Goal: Task Accomplishment & Management: Complete application form

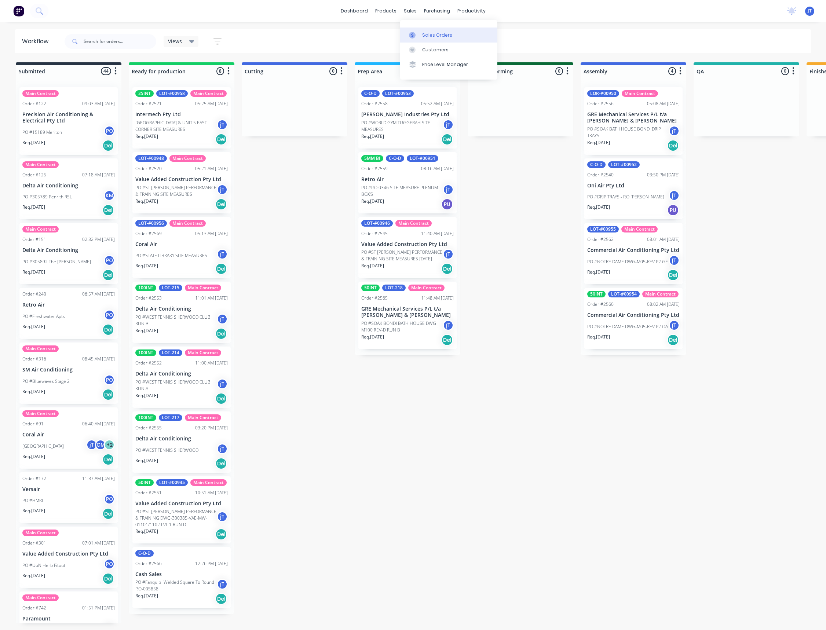
click at [432, 34] on div "Sales Orders" at bounding box center [437, 35] width 30 height 7
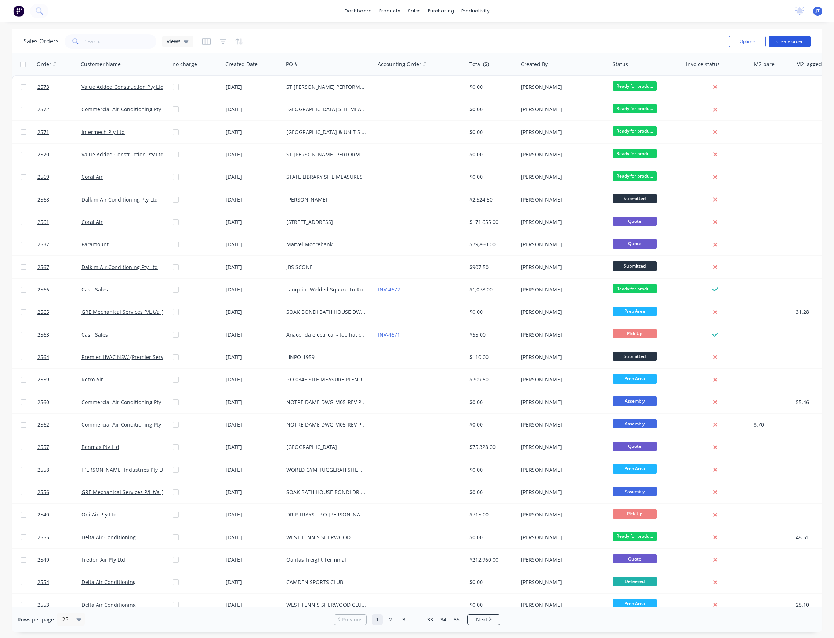
click at [792, 45] on button "Create order" at bounding box center [789, 42] width 42 height 12
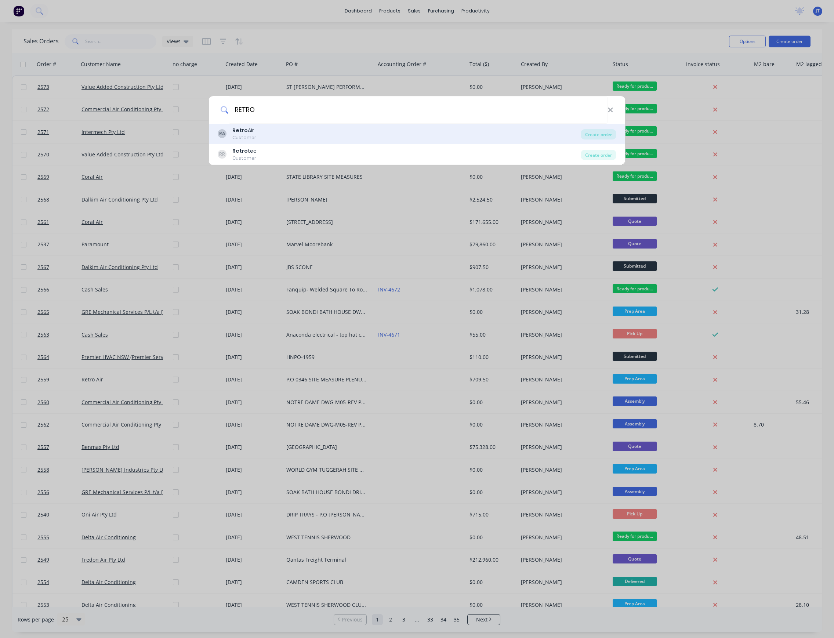
type input "RETRO"
click at [423, 134] on div "RA Retro Air Customer" at bounding box center [399, 134] width 363 height 14
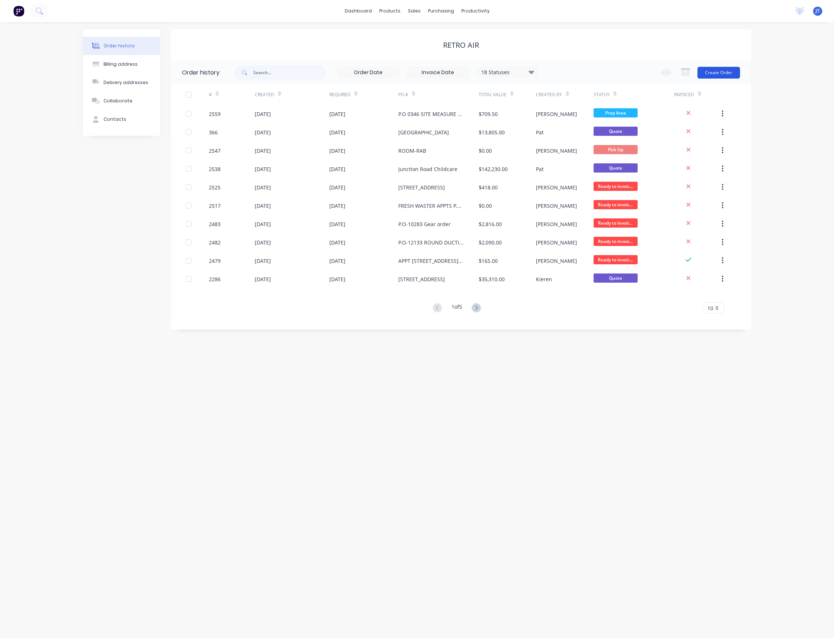
click at [723, 70] on button "Create Order" at bounding box center [718, 73] width 43 height 12
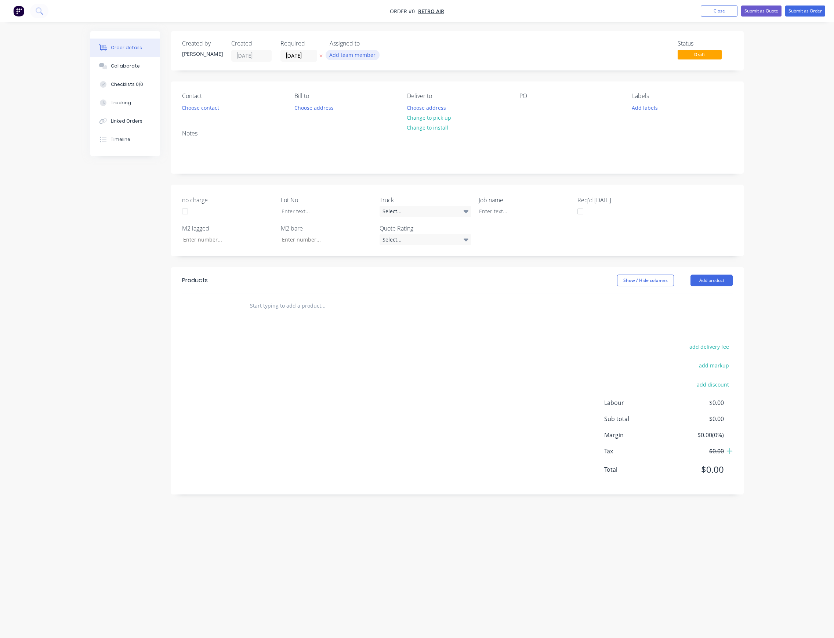
click at [349, 57] on button "Add team member" at bounding box center [353, 55] width 54 height 10
click at [370, 95] on div "[PERSON_NAME] (You)" at bounding box center [388, 96] width 73 height 8
click at [313, 57] on div "Creating draft order... Loading... Order details Collaborate Checklists 0/0 Tra…" at bounding box center [417, 305] width 668 height 548
click at [301, 53] on input "[DATE]" at bounding box center [299, 55] width 36 height 11
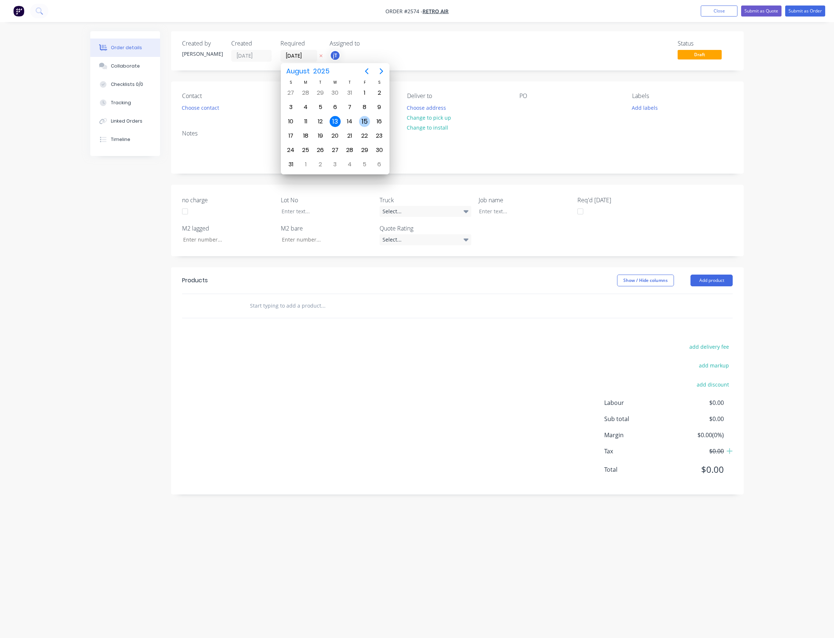
click at [363, 120] on div "15" at bounding box center [364, 121] width 11 height 11
type input "[DATE]"
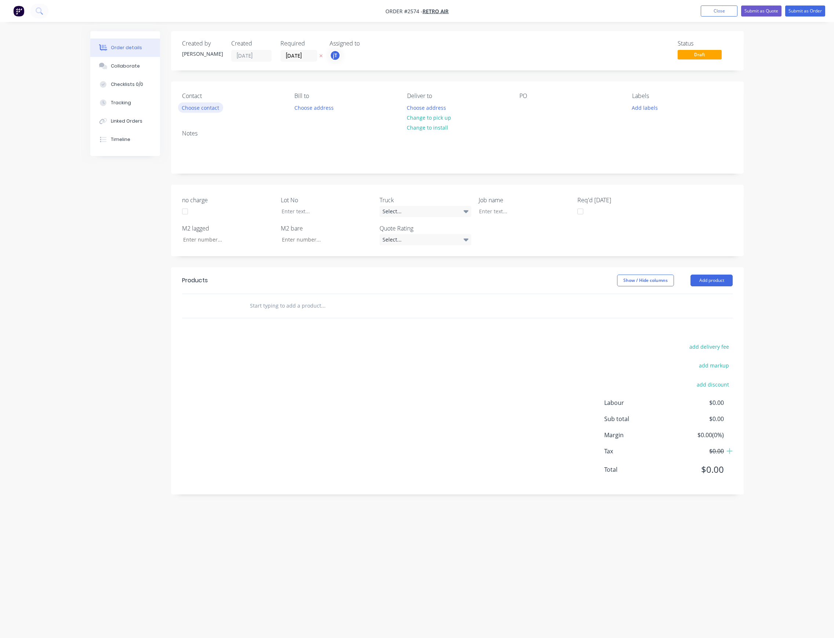
click at [208, 106] on button "Choose contact" at bounding box center [200, 107] width 45 height 10
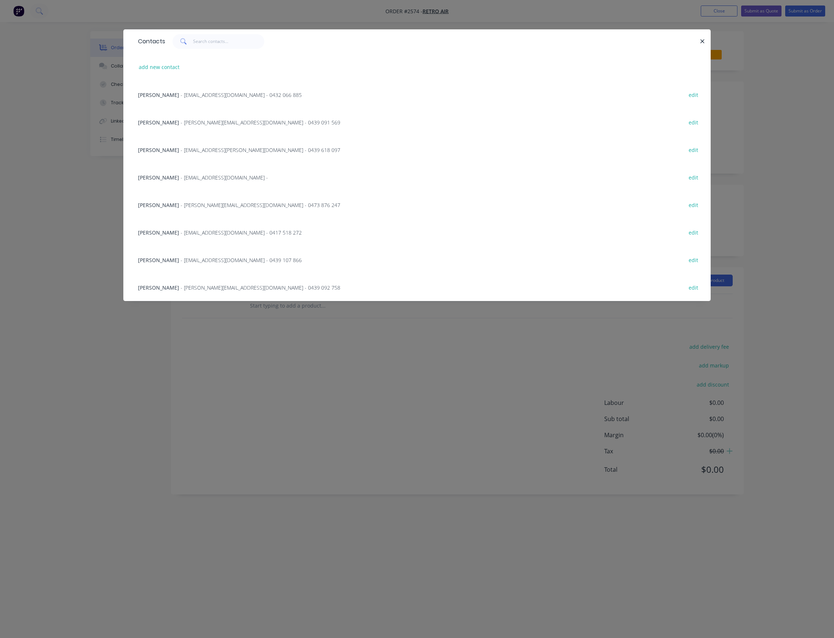
click at [181, 289] on span "- [PERSON_NAME][EMAIL_ADDRESS][DOMAIN_NAME] - 0439 092 758" at bounding box center [261, 287] width 160 height 7
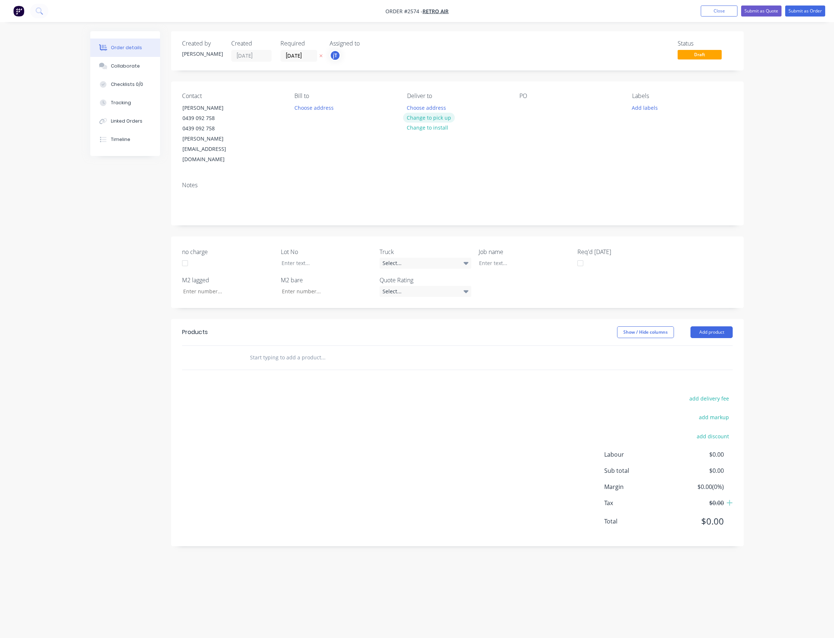
click at [420, 119] on button "Change to pick up" at bounding box center [429, 118] width 52 height 10
click at [523, 106] on div at bounding box center [525, 107] width 12 height 11
drag, startPoint x: 555, startPoint y: 116, endPoint x: 521, endPoint y: 109, distance: 34.5
click at [521, 109] on div "P.O-10333 SUNNYFEILD" at bounding box center [540, 111] width 43 height 18
copy div "P.O-10333 SUNNYFEILD"
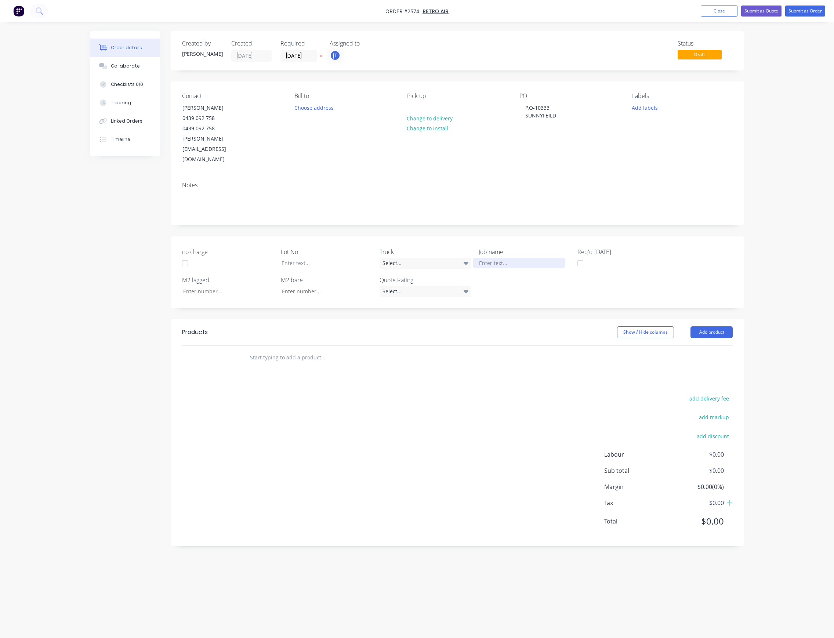
click at [495, 258] on div at bounding box center [519, 263] width 92 height 11
paste div
click at [504, 258] on div "P.O-10333SUNNYFEILD" at bounding box center [519, 263] width 92 height 11
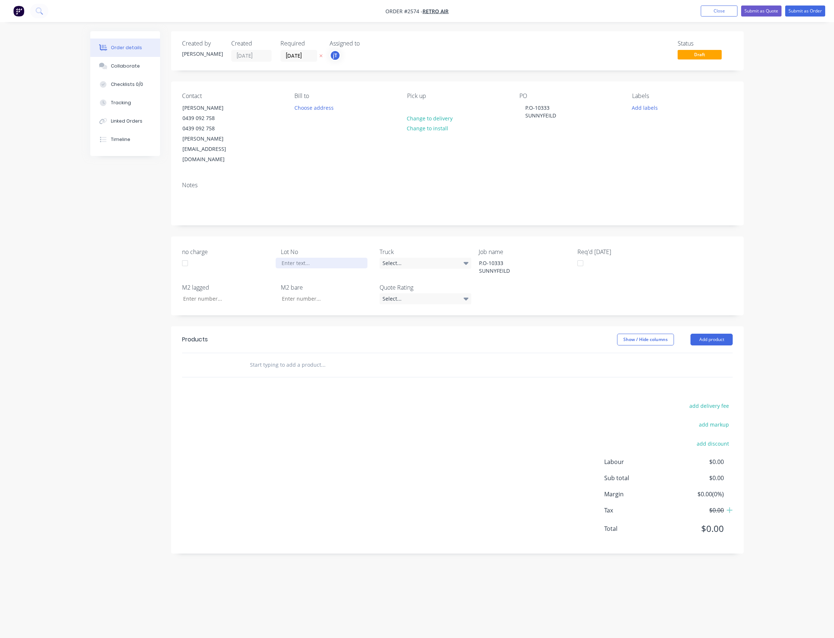
click at [348, 258] on div at bounding box center [322, 263] width 92 height 11
click at [649, 110] on button "Add labels" at bounding box center [645, 107] width 34 height 10
click at [650, 109] on button "Add labels" at bounding box center [645, 107] width 34 height 10
click at [656, 112] on button "Add labels" at bounding box center [645, 107] width 34 height 10
click at [656, 110] on button "Add labels" at bounding box center [645, 107] width 34 height 10
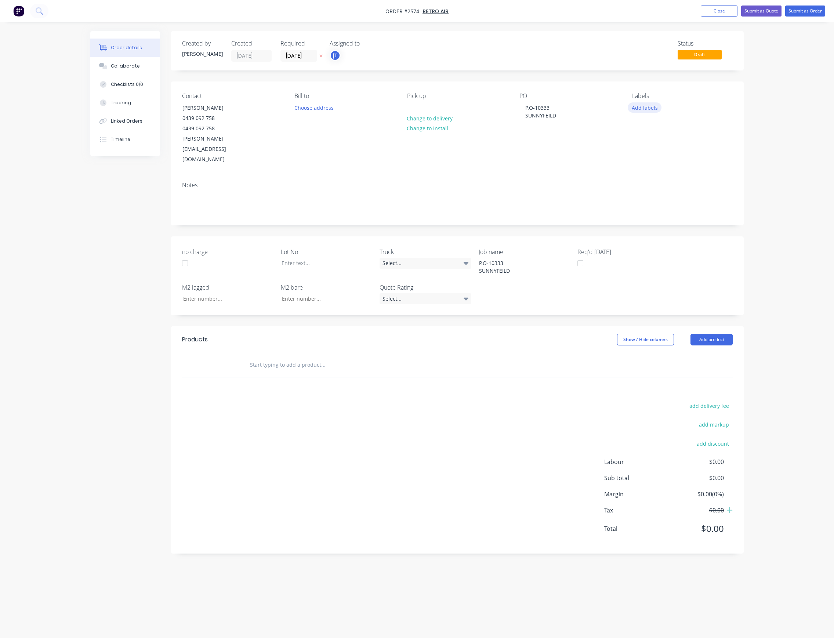
click at [649, 106] on button "Add labels" at bounding box center [645, 107] width 34 height 10
click at [665, 171] on div "C-O-D" at bounding box center [660, 173] width 18 height 8
drag, startPoint x: 666, startPoint y: 134, endPoint x: 652, endPoint y: 135, distance: 14.4
click at [652, 135] on div "C- Create new label C-O-D edit C-O-D ORDER edit" at bounding box center [687, 155] width 110 height 88
type input "LOT-182"
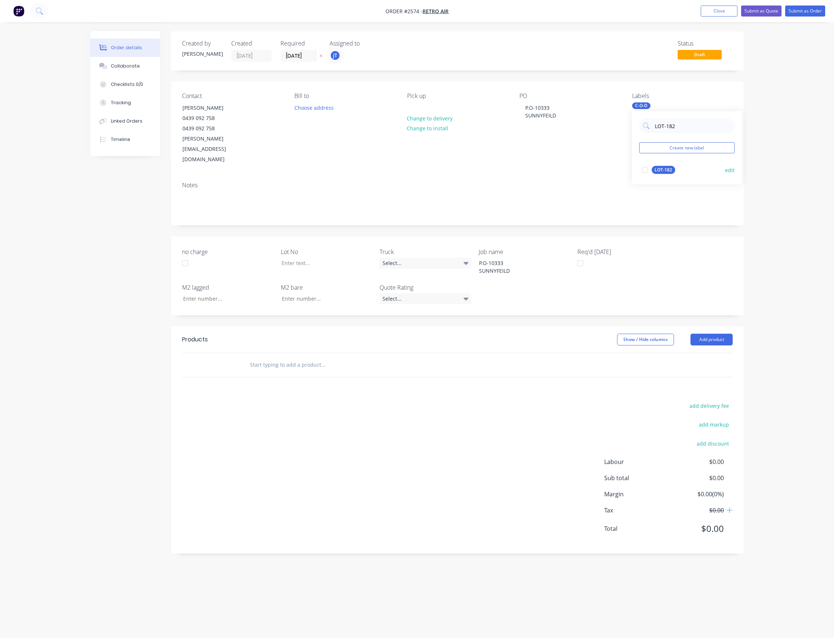
click at [673, 168] on div "LOT-182" at bounding box center [662, 170] width 23 height 8
click at [308, 357] on input "text" at bounding box center [323, 364] width 147 height 15
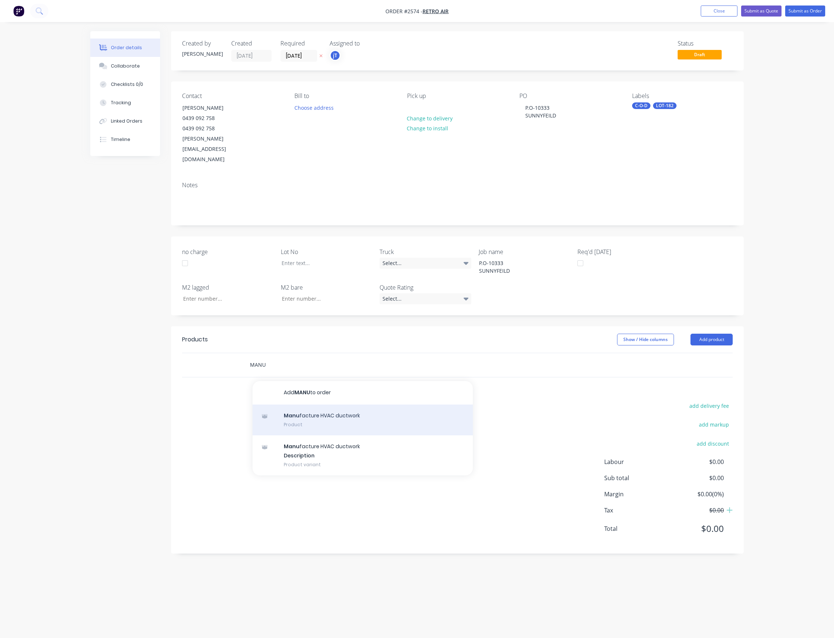
type input "MANU"
click at [328, 404] on div "Manu facture HVAC ductwork Product" at bounding box center [362, 419] width 220 height 31
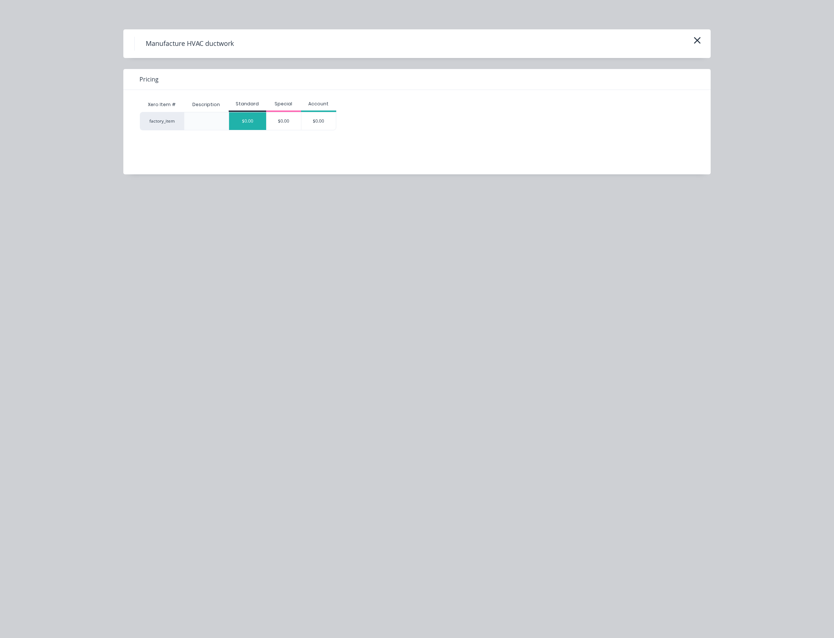
click at [252, 124] on div "$0.00" at bounding box center [247, 121] width 37 height 18
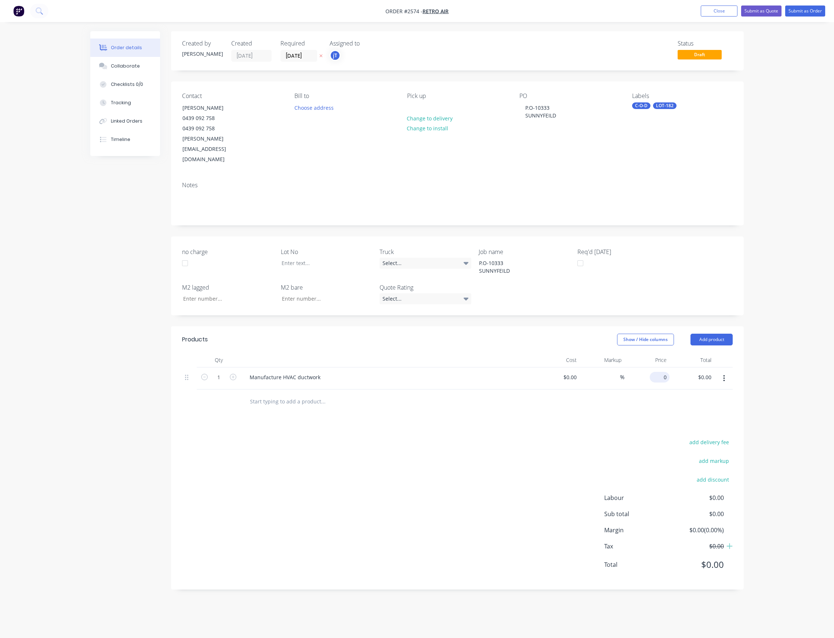
click at [662, 372] on div "0 $0.00" at bounding box center [660, 377] width 17 height 11
type input "$520.00"
click at [558, 400] on div "Products Show / Hide columns Add product Qty Cost Markup Price Total 1 Manufact…" at bounding box center [457, 457] width 572 height 263
click at [806, 15] on button "Submit as Order" at bounding box center [805, 11] width 40 height 11
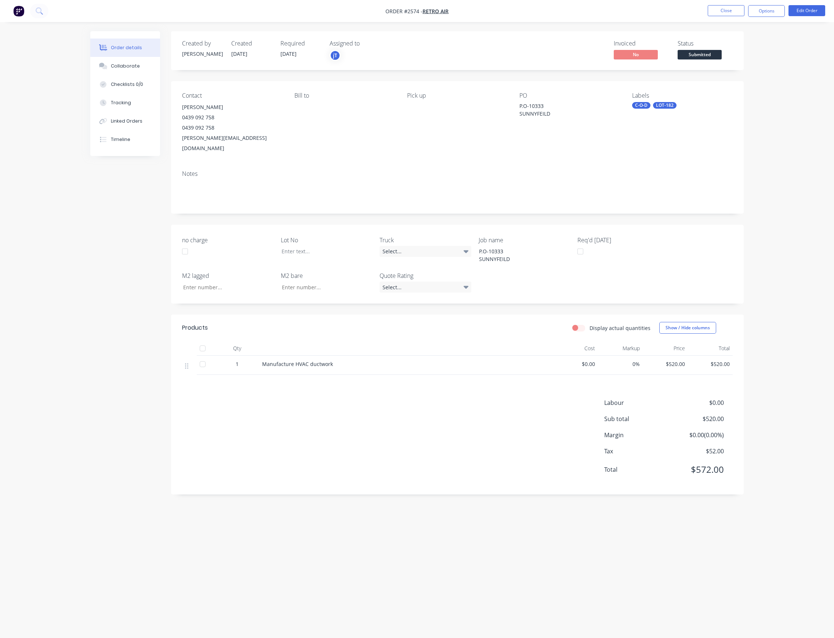
click at [714, 53] on span "Submitted" at bounding box center [699, 54] width 44 height 9
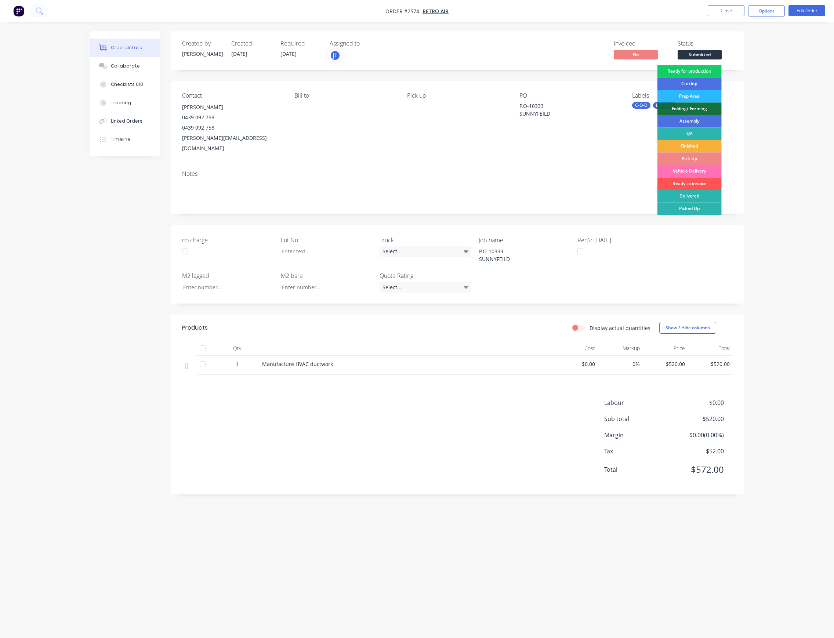
click at [702, 71] on div "Ready for production" at bounding box center [689, 71] width 64 height 12
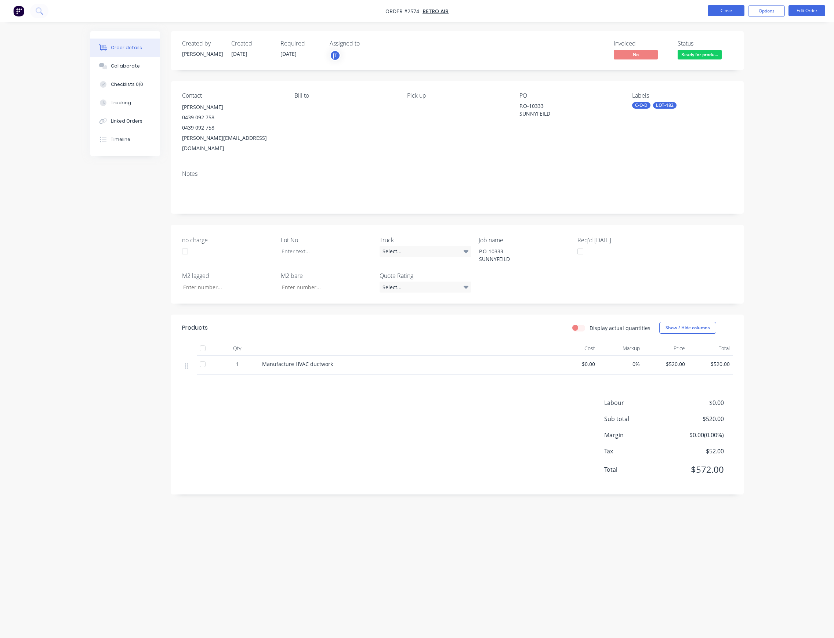
click at [738, 14] on button "Close" at bounding box center [726, 10] width 37 height 11
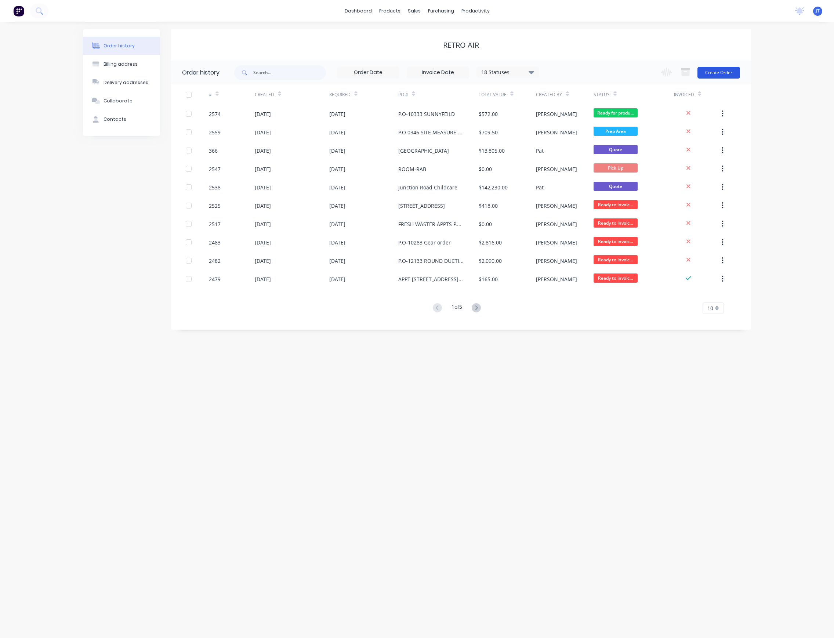
click at [721, 70] on button "Create Order" at bounding box center [718, 73] width 43 height 12
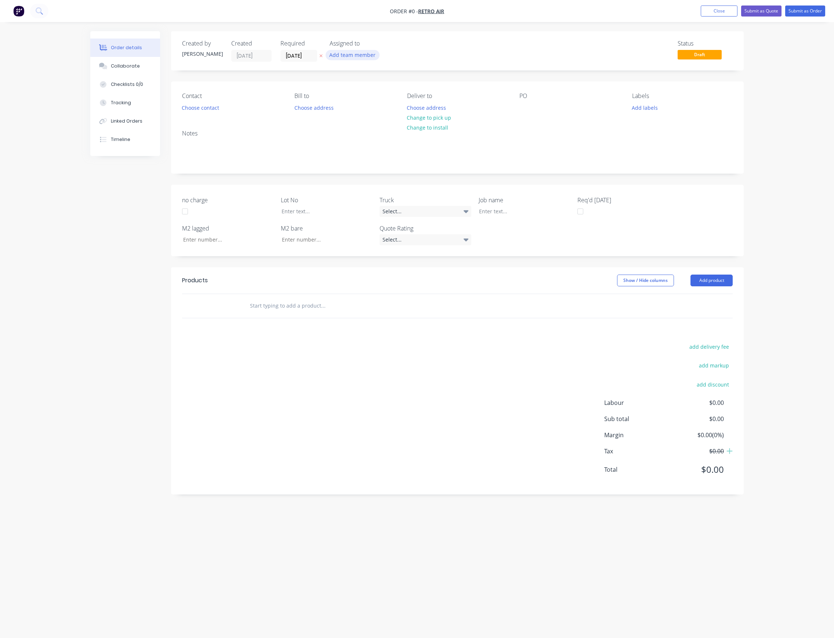
click at [354, 57] on button "Add team member" at bounding box center [353, 55] width 54 height 10
click at [382, 97] on div "[PERSON_NAME] (You)" at bounding box center [388, 96] width 73 height 8
click at [307, 55] on div "Order details Collaborate Checklists 0/0 Tracking Linked Orders Timeline Order …" at bounding box center [417, 305] width 668 height 548
click at [313, 56] on input "[DATE]" at bounding box center [299, 55] width 36 height 11
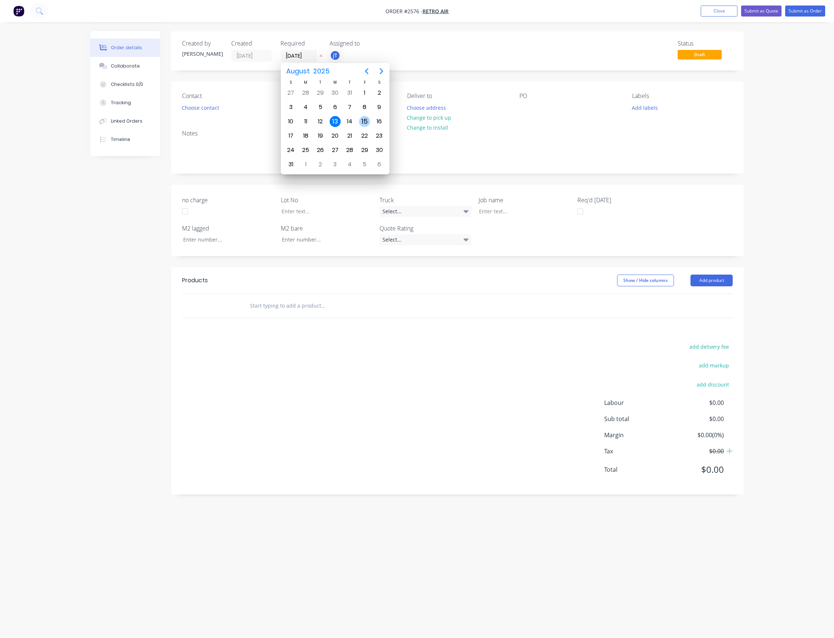
click at [361, 124] on div "15" at bounding box center [364, 121] width 11 height 11
type input "[DATE]"
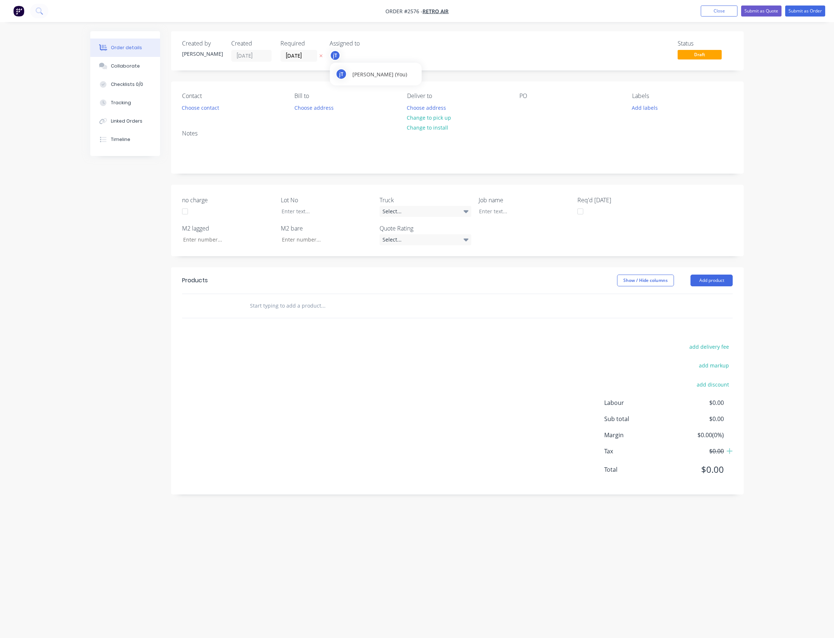
click at [338, 59] on div "jT" at bounding box center [335, 55] width 11 height 11
click at [375, 131] on div "[PERSON_NAME]" at bounding box center [388, 132] width 73 height 8
click at [209, 109] on button "Choose contact" at bounding box center [200, 107] width 45 height 10
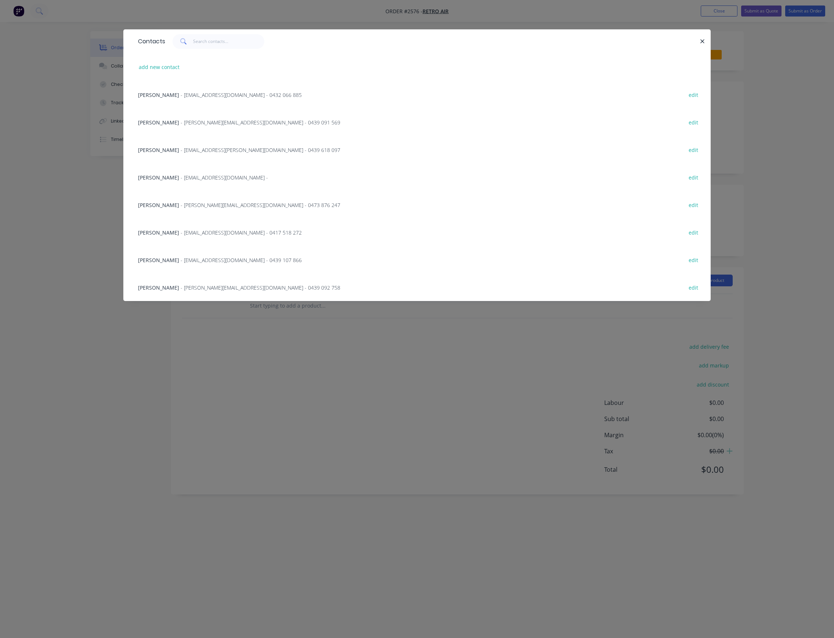
click at [217, 283] on div "[PERSON_NAME] - [PERSON_NAME][EMAIL_ADDRESS][DOMAIN_NAME] - 0439 092 758 edit" at bounding box center [416, 287] width 565 height 28
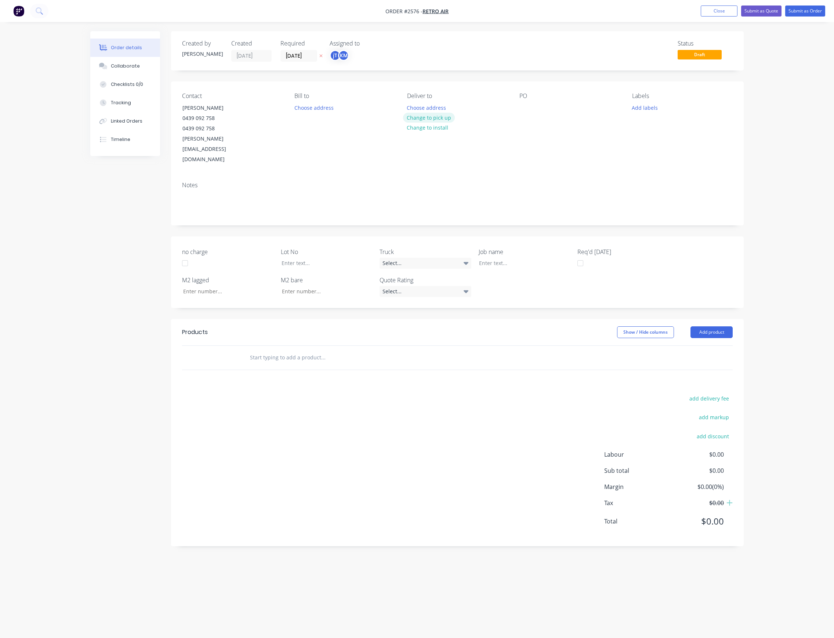
click at [441, 118] on button "Change to pick up" at bounding box center [429, 118] width 52 height 10
click at [525, 112] on div at bounding box center [525, 107] width 12 height 11
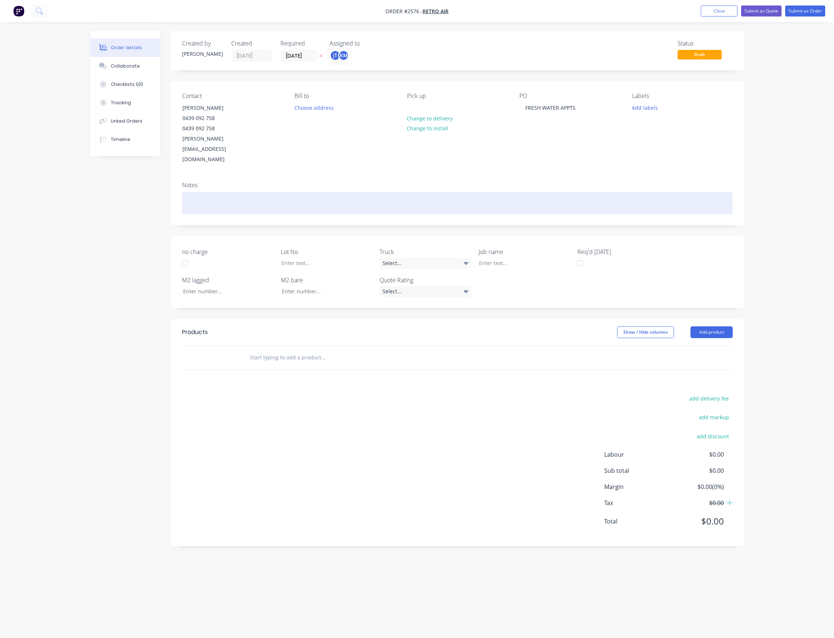
click at [218, 192] on div at bounding box center [457, 203] width 550 height 22
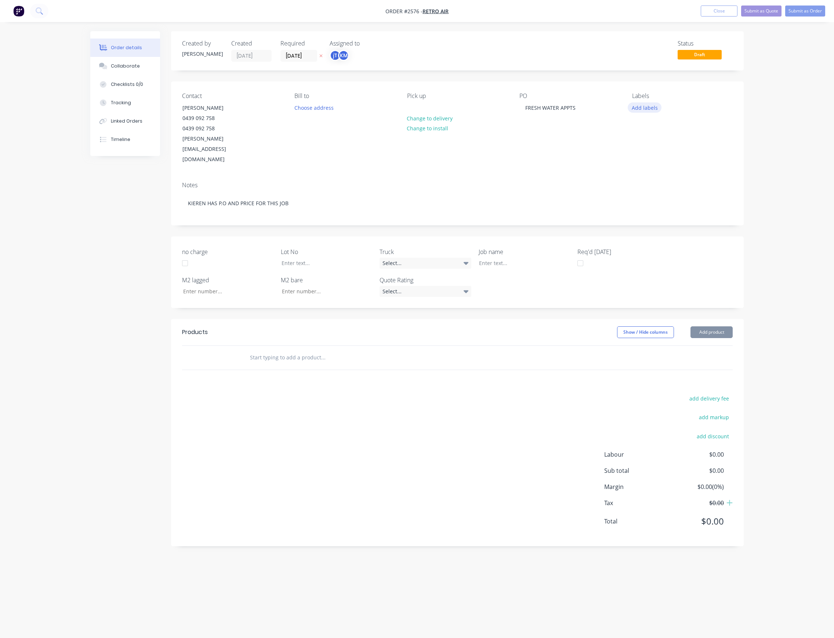
click at [646, 109] on button "Add labels" at bounding box center [645, 107] width 34 height 10
click at [658, 126] on input "text" at bounding box center [692, 129] width 77 height 15
click at [664, 175] on div "LOT-219" at bounding box center [662, 173] width 23 height 8
drag, startPoint x: 669, startPoint y: 130, endPoint x: 629, endPoint y: 137, distance: 40.6
click at [629, 137] on body "Order #2576 - Retro Air Add product Close Submit as Quote Submit as Order Order…" at bounding box center [417, 319] width 834 height 638
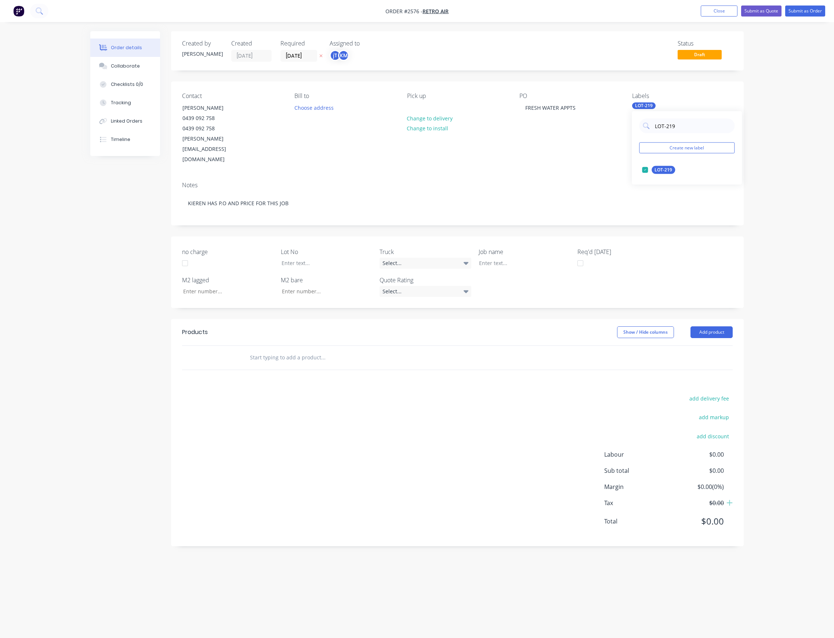
drag, startPoint x: 677, startPoint y: 124, endPoint x: 648, endPoint y: 133, distance: 30.1
click at [648, 133] on div "LOT-219 Create new label LOT-219 edit" at bounding box center [687, 147] width 110 height 73
type input "C-"
click at [666, 165] on button "C-O-D" at bounding box center [656, 170] width 34 height 10
click at [292, 322] on header "Products Show / Hide columns Add product" at bounding box center [457, 332] width 572 height 26
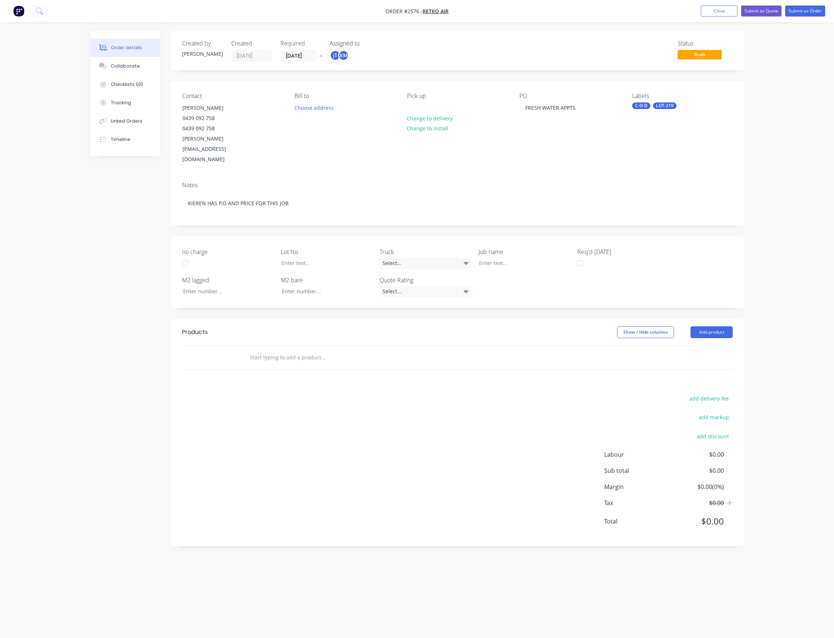
click at [293, 350] on input "text" at bounding box center [323, 357] width 147 height 15
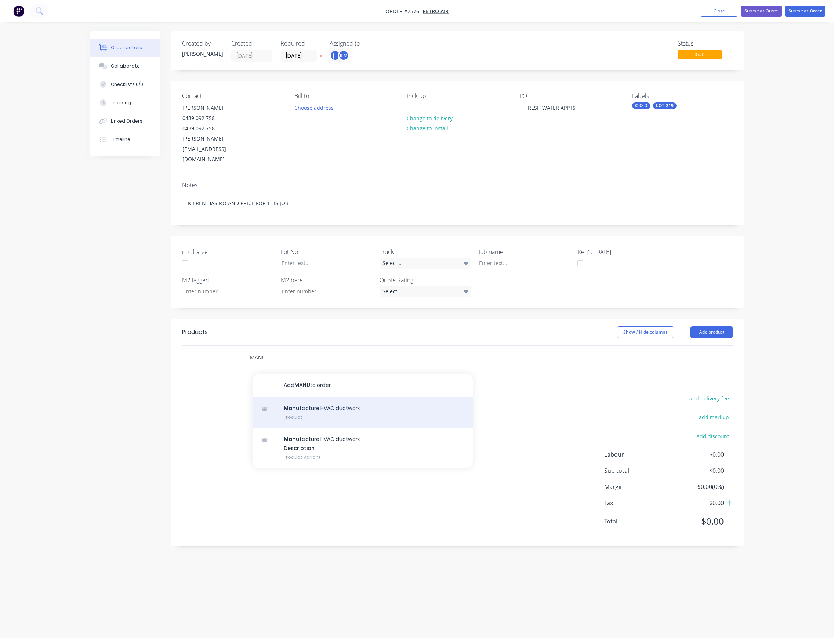
type input "MANU"
click at [338, 397] on div "Manu facture HVAC ductwork Product" at bounding box center [362, 412] width 220 height 31
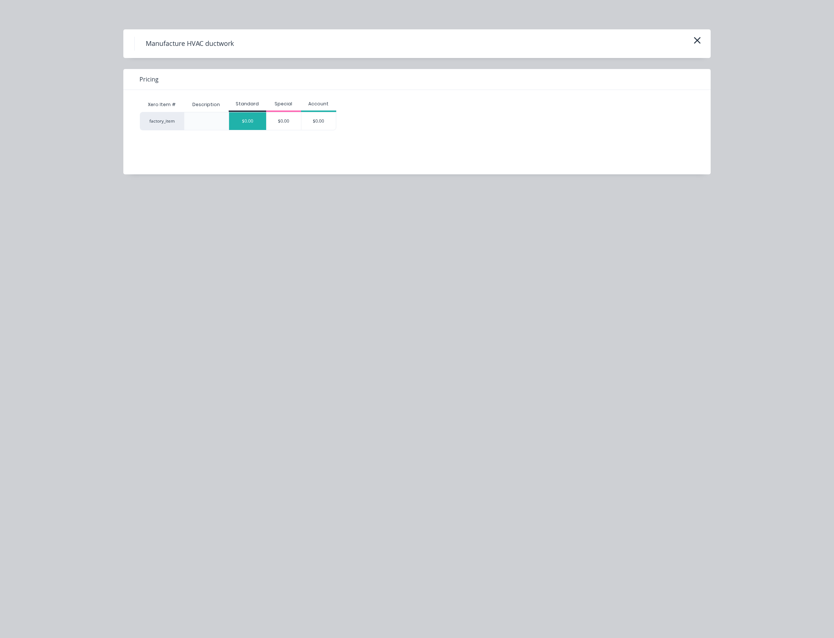
click at [248, 118] on div "$0.00" at bounding box center [247, 121] width 37 height 18
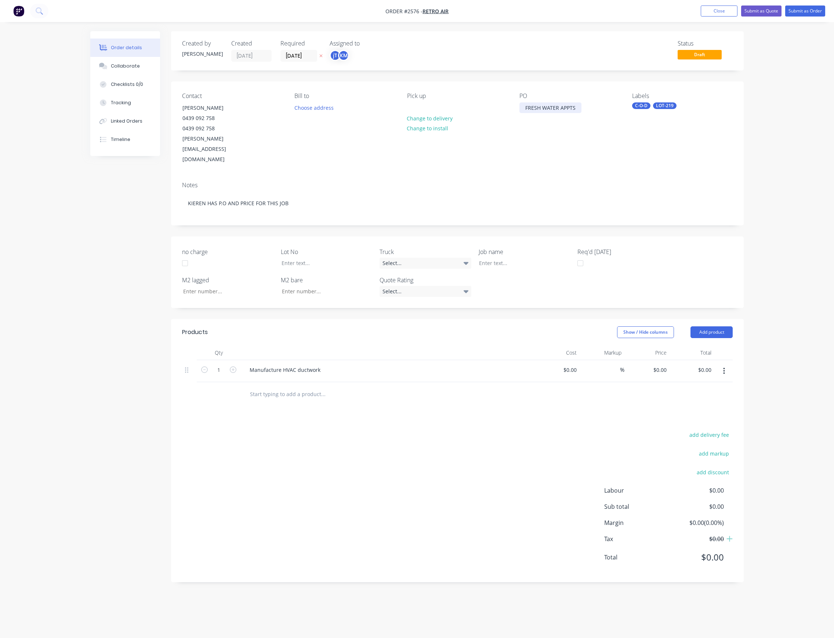
click at [554, 110] on div "FRESH WATER APPTS" at bounding box center [550, 107] width 62 height 11
drag, startPoint x: 582, startPoint y: 108, endPoint x: 520, endPoint y: 115, distance: 62.1
click at [520, 115] on div "PO FRESH WATER APPTS" at bounding box center [569, 128] width 101 height 72
copy div "FRESH WATER APPTS"
click at [511, 258] on div at bounding box center [519, 263] width 92 height 11
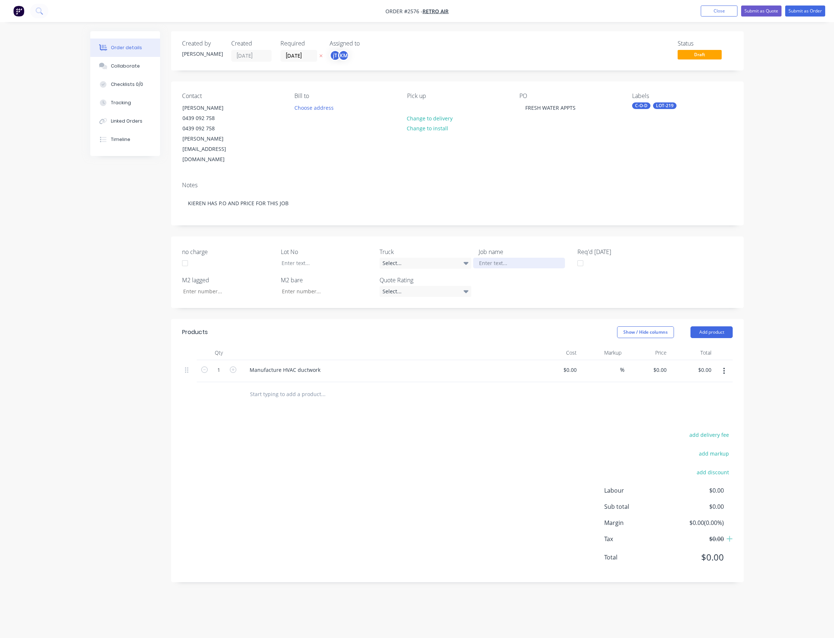
paste div
click at [796, 15] on button "Submit as Order" at bounding box center [805, 11] width 40 height 11
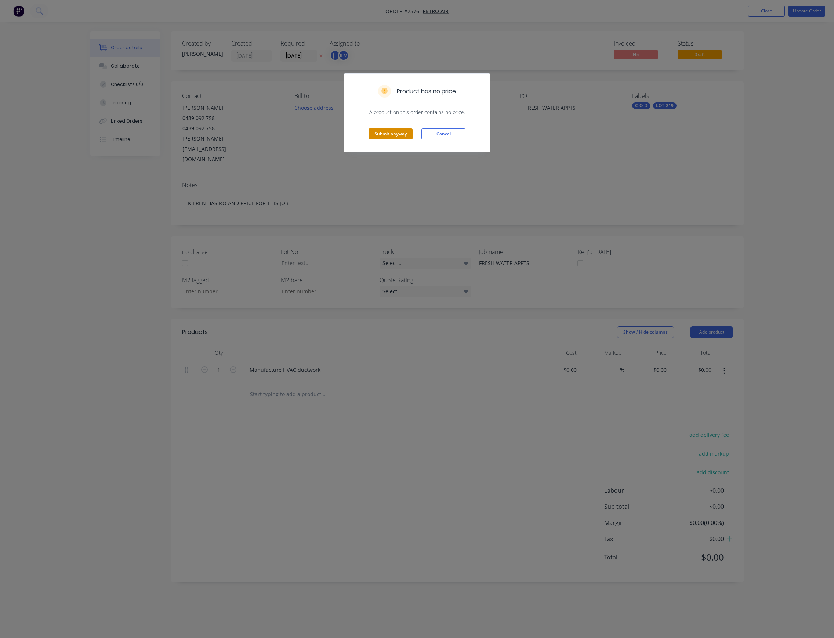
click at [393, 132] on button "Submit anyway" at bounding box center [390, 133] width 44 height 11
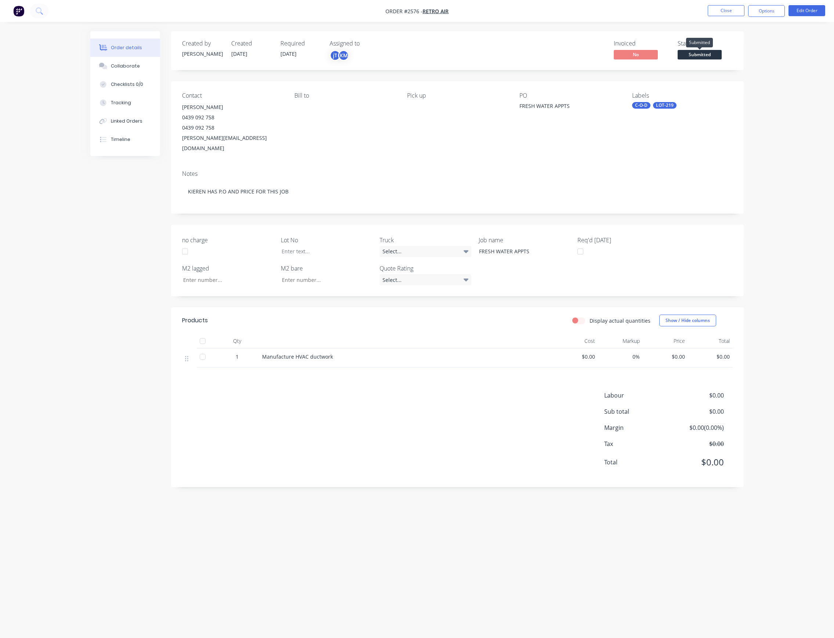
click at [701, 59] on span "Submitted" at bounding box center [699, 54] width 44 height 9
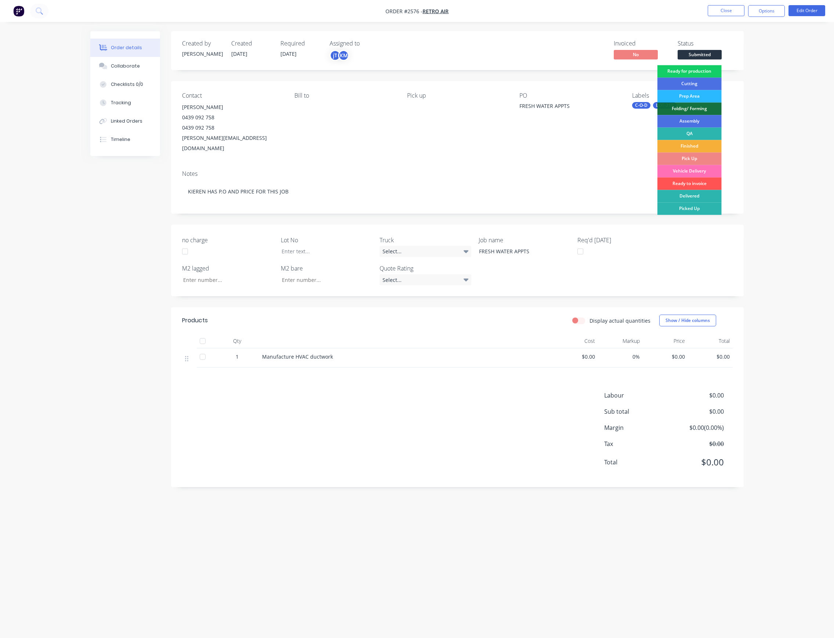
click at [703, 69] on div "Ready for production" at bounding box center [689, 71] width 64 height 12
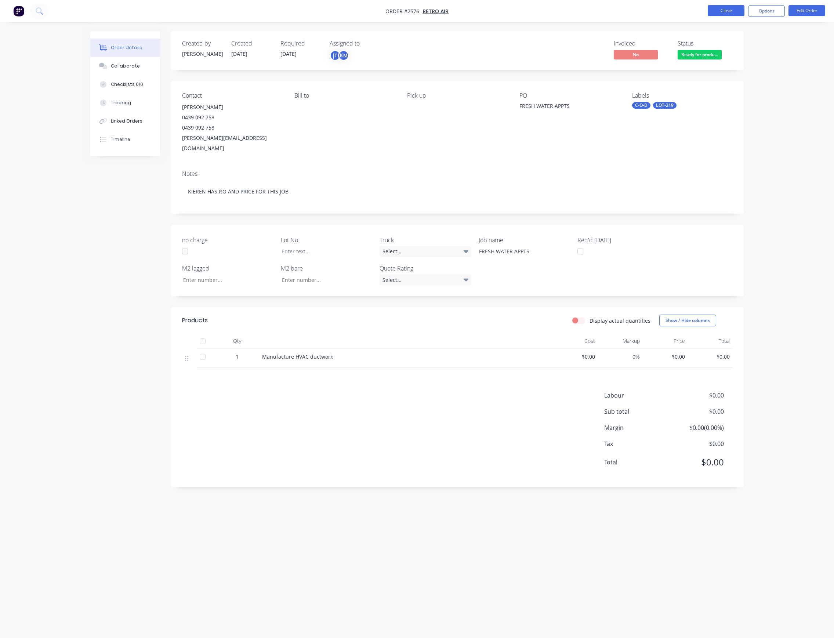
click at [737, 10] on button "Close" at bounding box center [726, 10] width 37 height 11
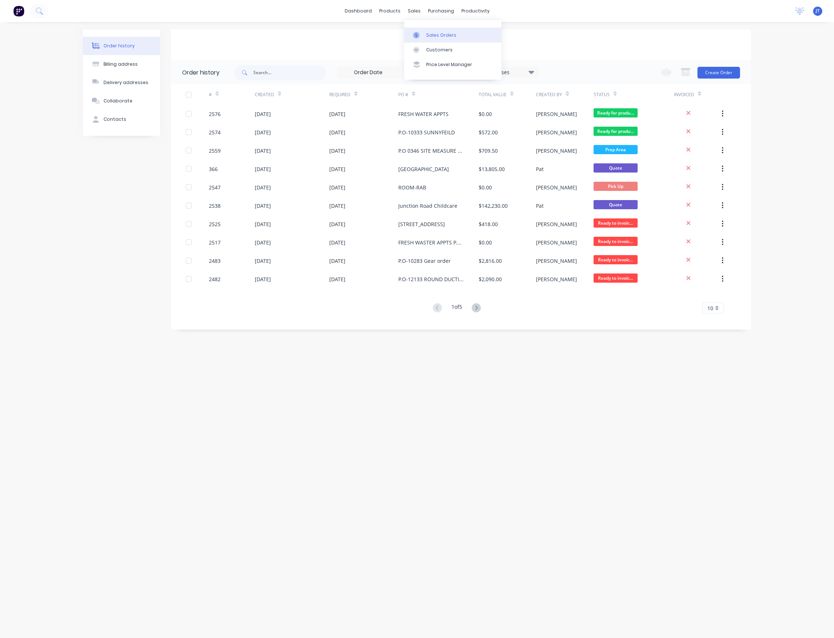
click at [435, 34] on div "Sales Orders" at bounding box center [441, 35] width 30 height 7
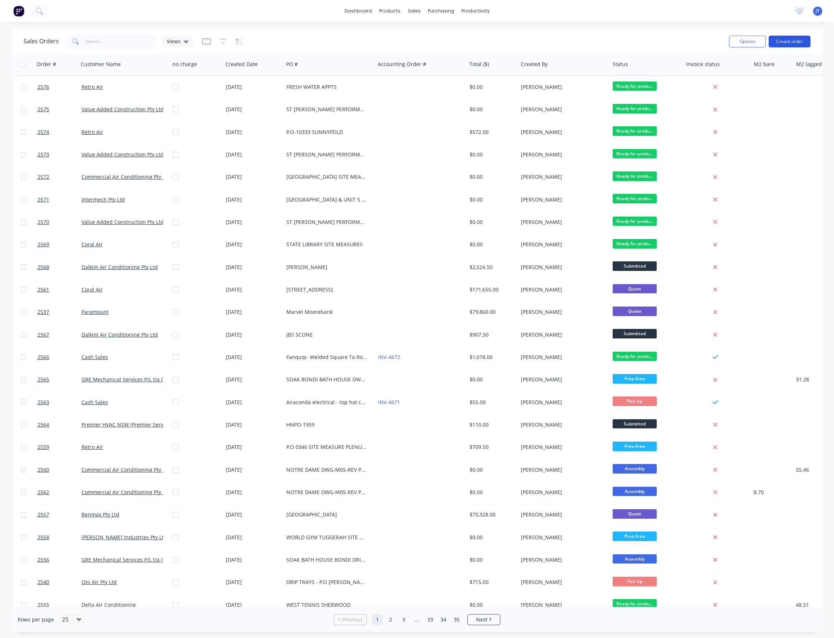
click at [779, 42] on button "Create order" at bounding box center [789, 42] width 42 height 12
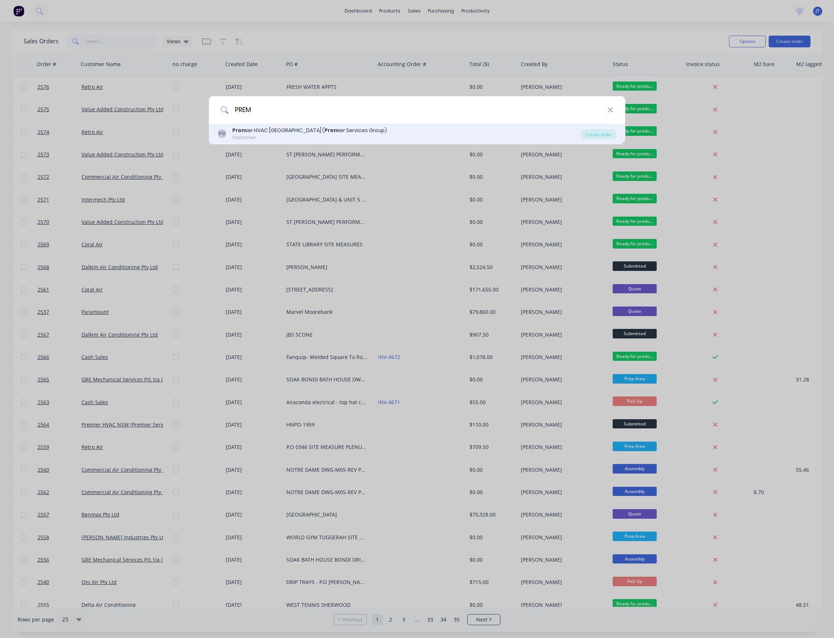
type input "PREM"
click at [298, 134] on div "Prem ier HVAC NSW ( Prem ier Services Group)" at bounding box center [309, 131] width 154 height 8
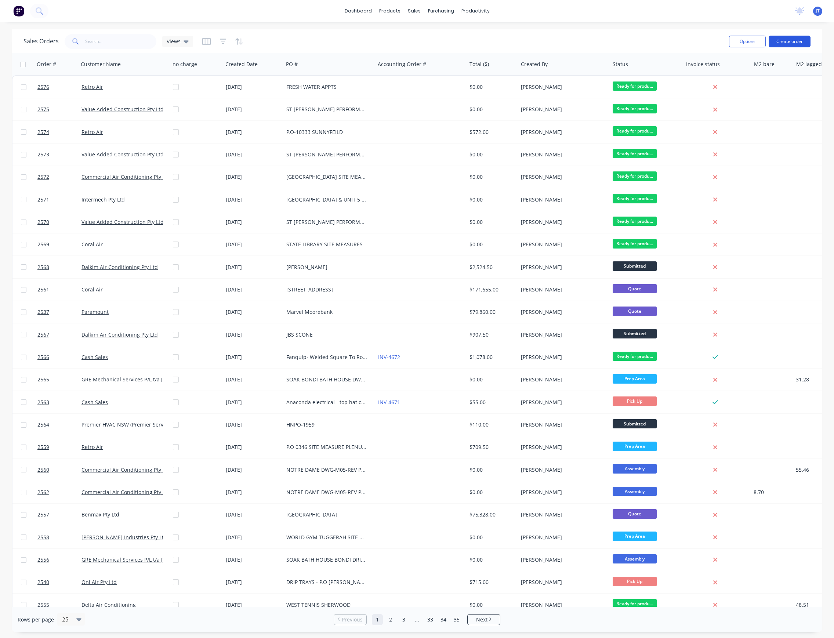
click at [789, 37] on button "Create order" at bounding box center [789, 42] width 42 height 12
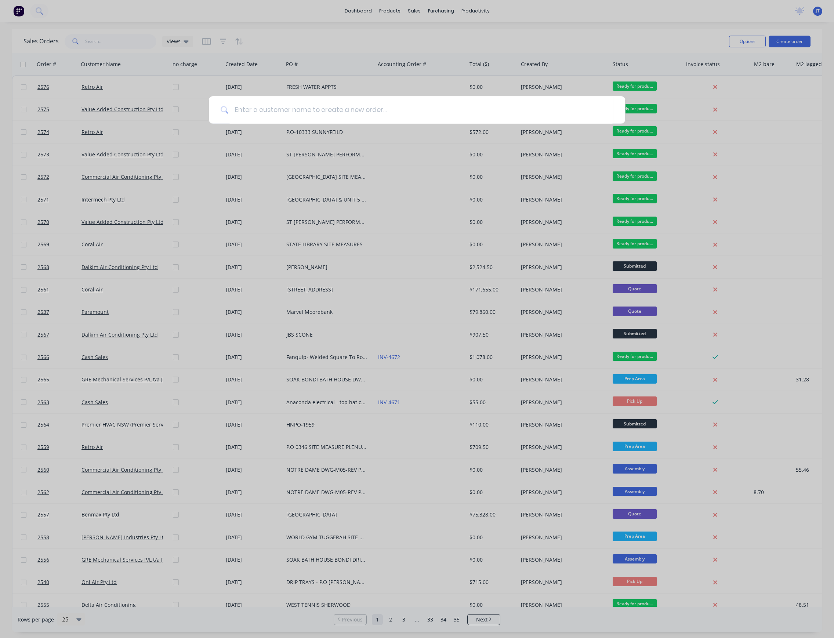
click at [412, 46] on div at bounding box center [417, 319] width 834 height 638
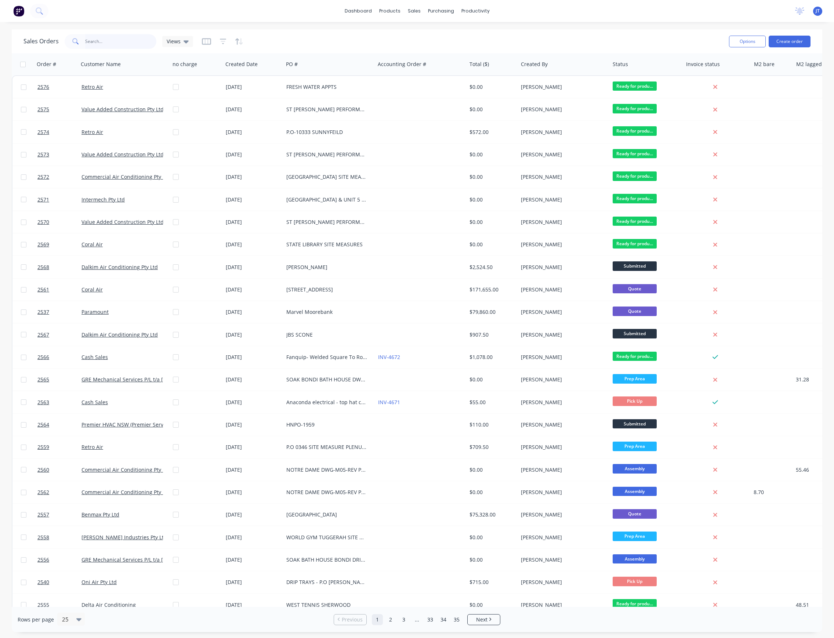
click at [128, 41] on input "text" at bounding box center [121, 41] width 72 height 15
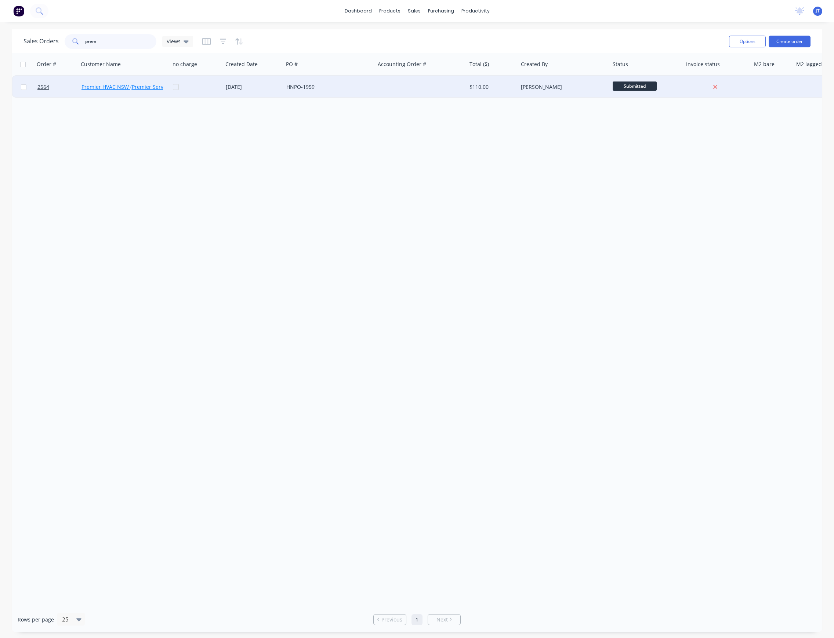
type input "prem"
click at [139, 86] on link "Premier HVAC NSW (Premier Services Group)" at bounding box center [136, 86] width 110 height 7
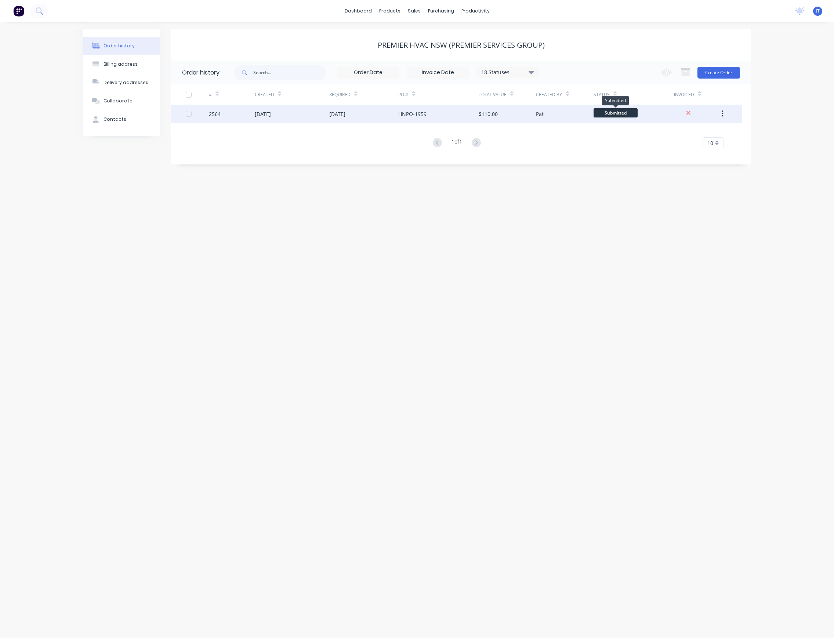
click at [624, 112] on span "Submitted" at bounding box center [615, 112] width 44 height 9
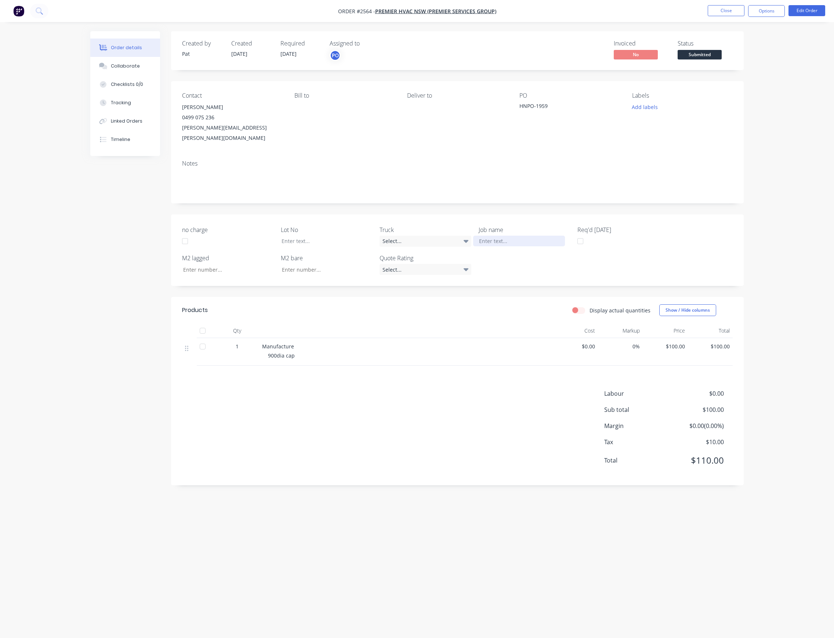
click at [486, 236] on div at bounding box center [519, 241] width 92 height 11
drag, startPoint x: 498, startPoint y: 228, endPoint x: 494, endPoint y: 243, distance: 15.3
click at [484, 251] on div "no charge Lot No Truck Select... Job name [GEOGRAPHIC_DATA] Req'd [DATE] M2 lag…" at bounding box center [457, 250] width 572 height 72
click at [499, 236] on div "[GEOGRAPHIC_DATA]" at bounding box center [519, 241] width 92 height 11
click at [542, 197] on div "Created by [PERSON_NAME] Created [DATE] Required [DATE] Assigned to PO Invoiced…" at bounding box center [457, 258] width 572 height 454
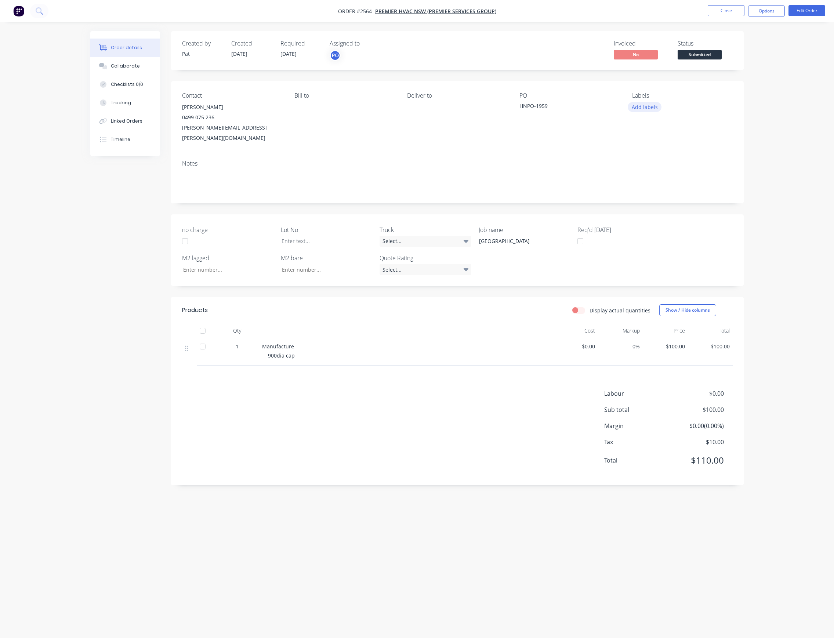
click at [645, 108] on button "Add labels" at bounding box center [645, 107] width 34 height 10
click at [666, 125] on input "text" at bounding box center [692, 129] width 77 height 15
type input "l"
click at [670, 172] on div "LOT-220" at bounding box center [662, 173] width 23 height 8
drag, startPoint x: 680, startPoint y: 123, endPoint x: 648, endPoint y: 129, distance: 33.0
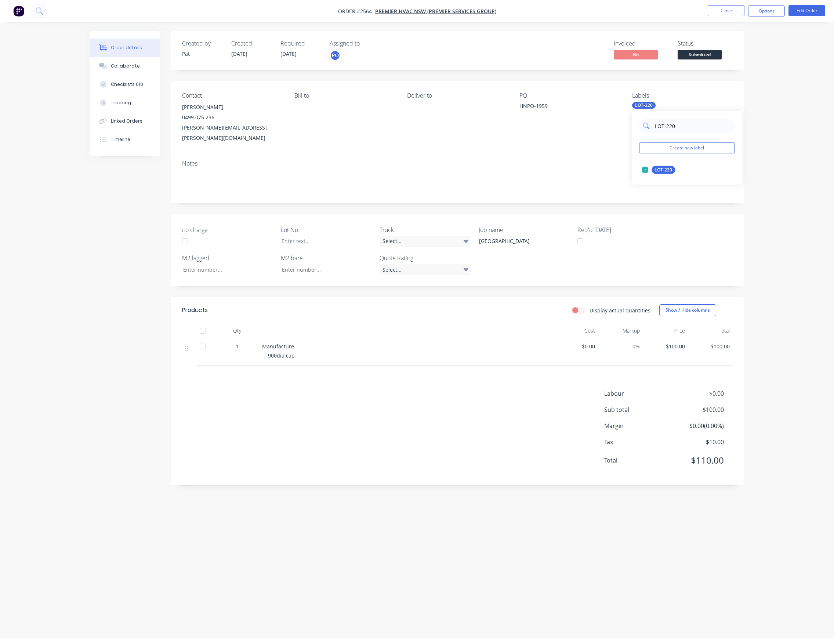
click at [648, 129] on div "LOT-220" at bounding box center [686, 126] width 95 height 15
type input "C-"
click at [659, 172] on div "C-O-D" at bounding box center [660, 170] width 18 height 8
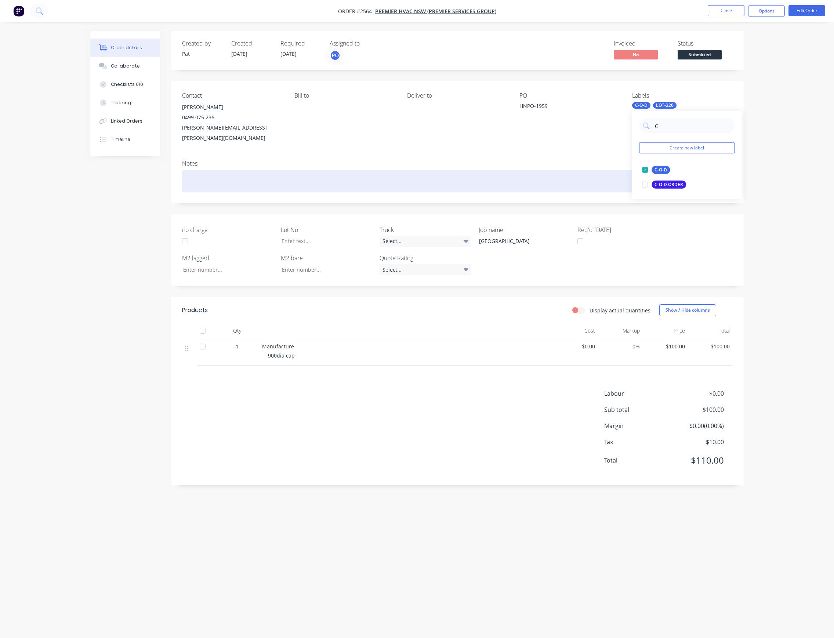
click at [626, 170] on div at bounding box center [457, 181] width 550 height 22
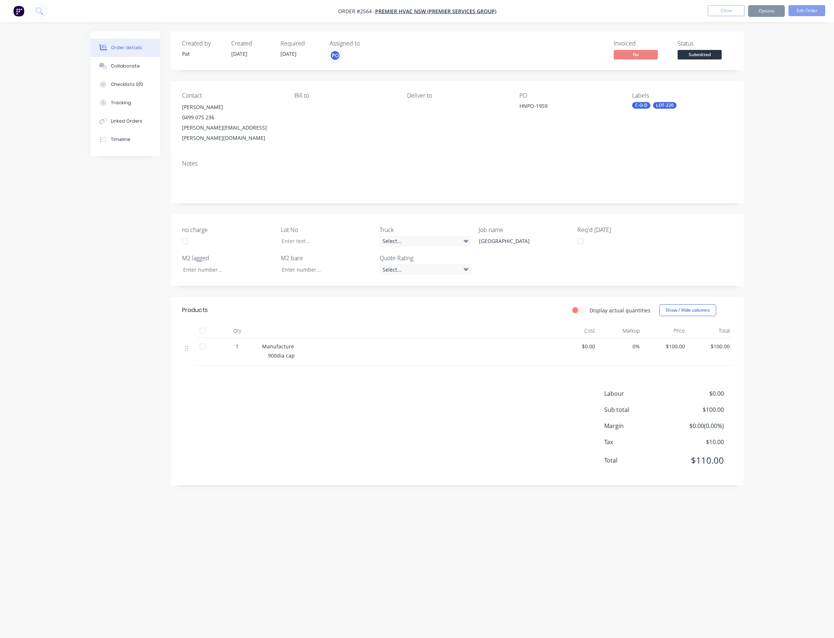
click at [711, 60] on button "Submitted" at bounding box center [699, 55] width 44 height 11
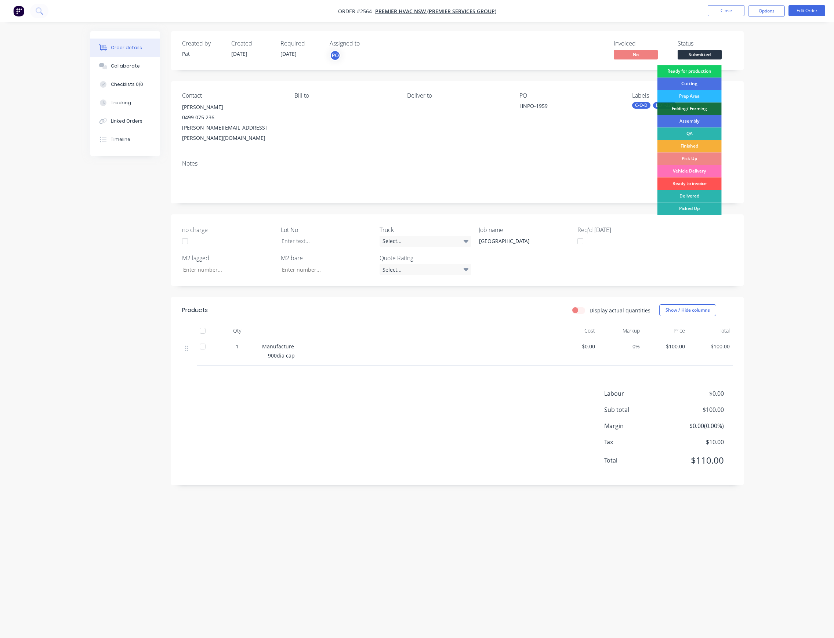
click at [705, 67] on div "Ready for production" at bounding box center [689, 71] width 64 height 12
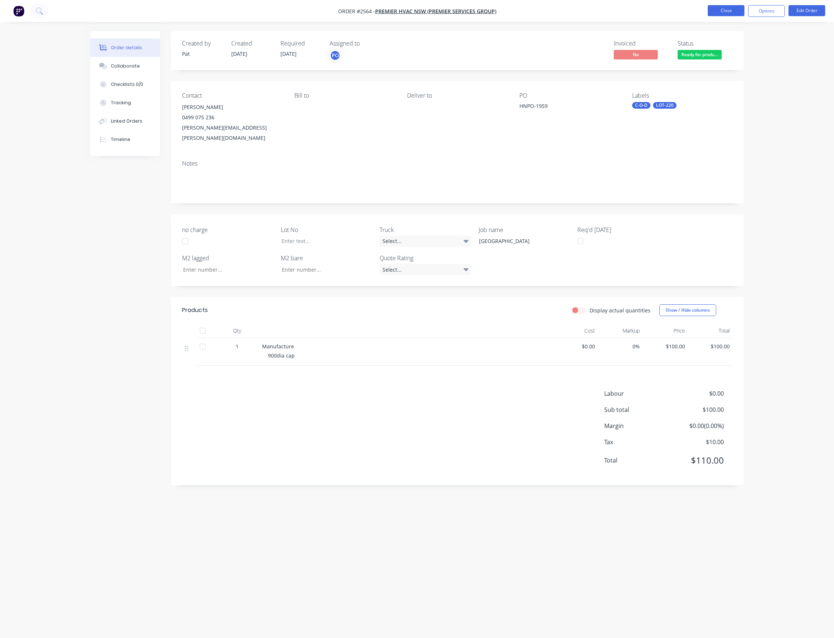
click at [735, 12] on button "Close" at bounding box center [726, 10] width 37 height 11
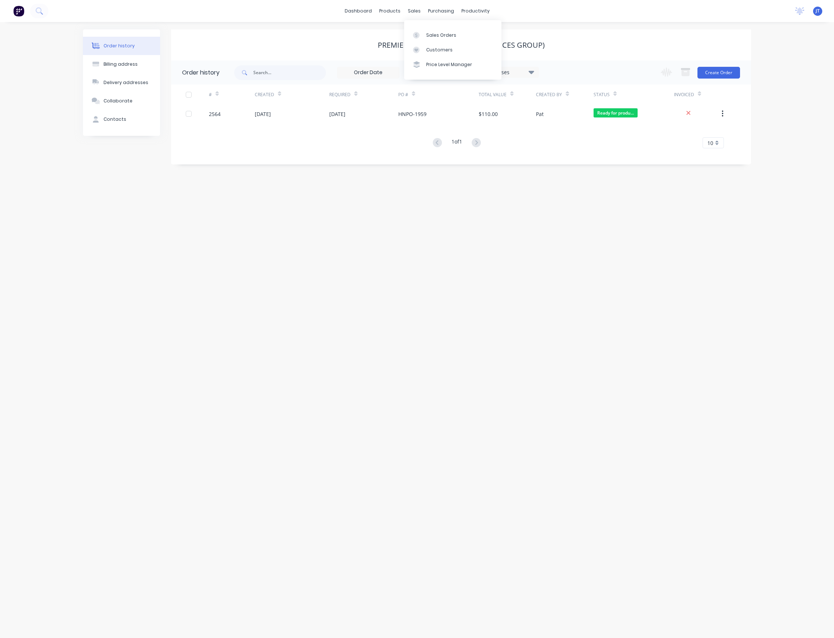
click at [418, 27] on div "Sales Orders Customers Price Level Manager" at bounding box center [452, 49] width 97 height 59
click at [420, 30] on link "Sales Orders" at bounding box center [452, 35] width 97 height 15
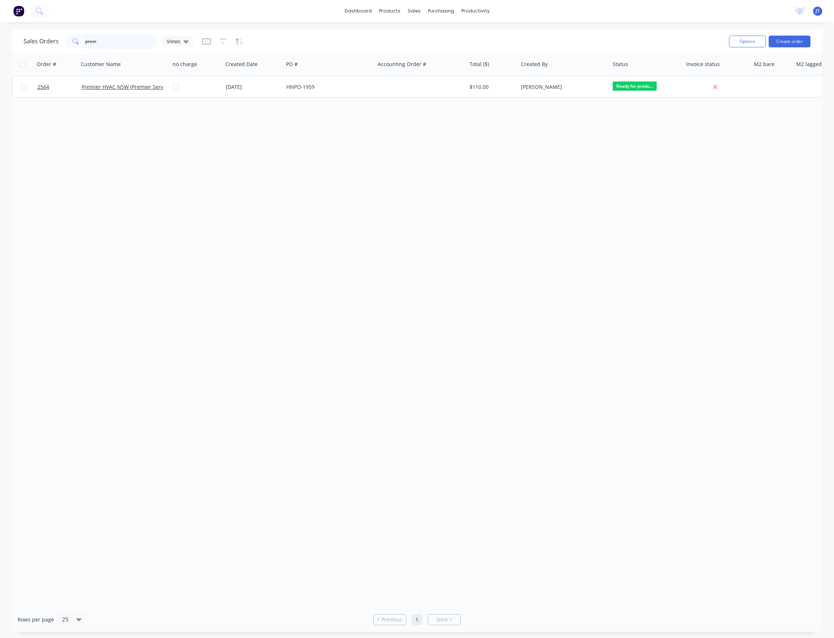
click at [96, 37] on input "prem" at bounding box center [121, 41] width 72 height 15
type input "p"
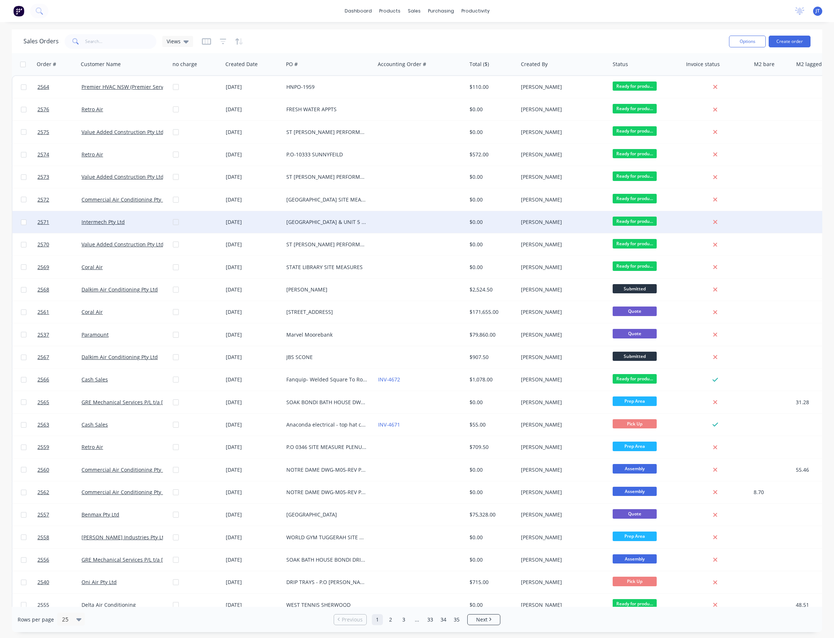
click at [377, 226] on div at bounding box center [421, 222] width 92 height 22
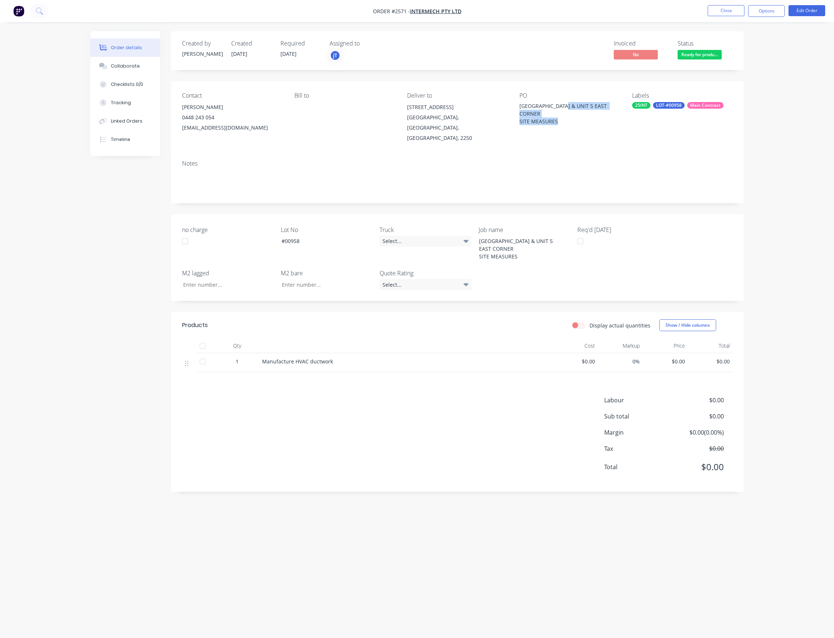
drag, startPoint x: 520, startPoint y: 115, endPoint x: 586, endPoint y: 120, distance: 66.2
click at [586, 120] on div "[GEOGRAPHIC_DATA] & UNIT 5 EAST CORNER SITE MEASURES" at bounding box center [565, 113] width 92 height 23
click at [585, 125] on div "[GEOGRAPHIC_DATA] & UNIT 5 EAST CORNER SITE MEASURES" at bounding box center [565, 113] width 92 height 23
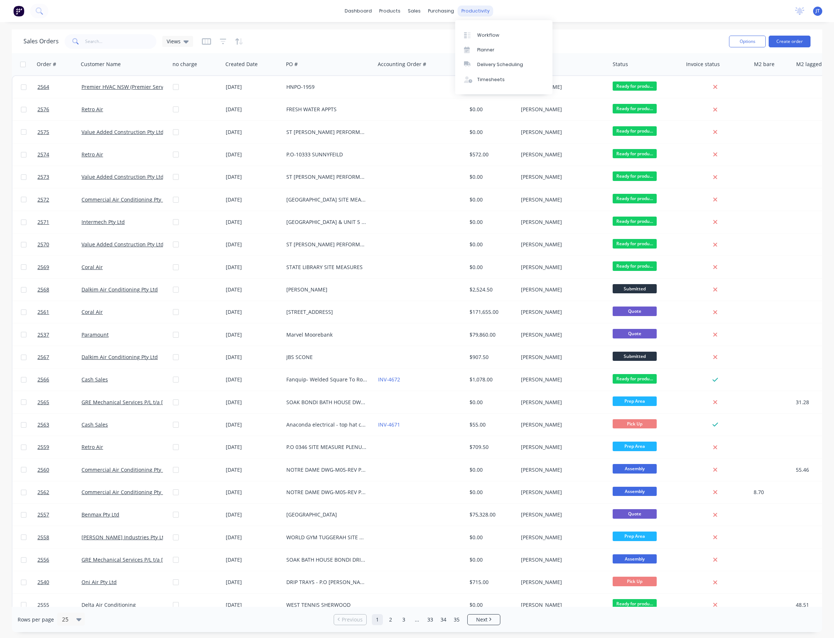
click at [466, 9] on div "productivity" at bounding box center [476, 11] width 36 height 11
click at [481, 33] on div "Workflow" at bounding box center [488, 35] width 22 height 7
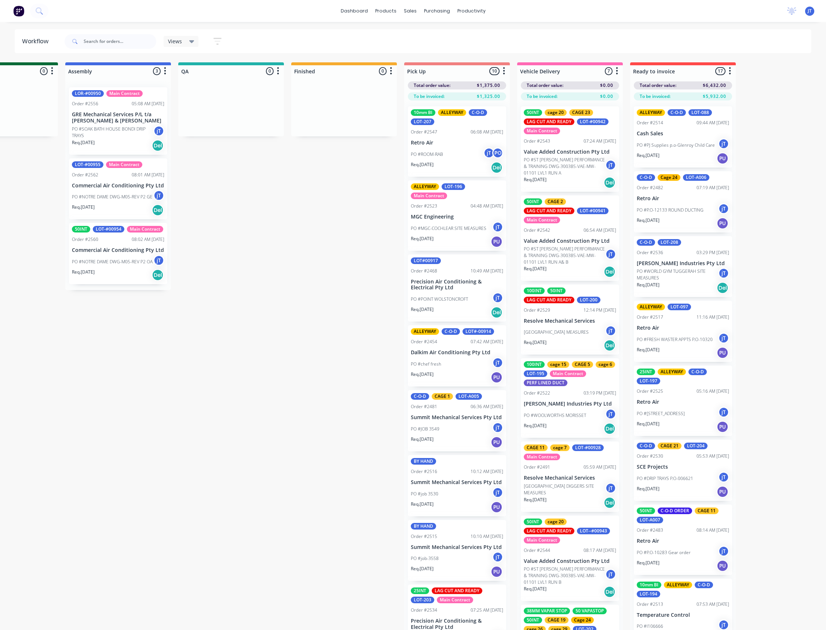
scroll to position [0, 610]
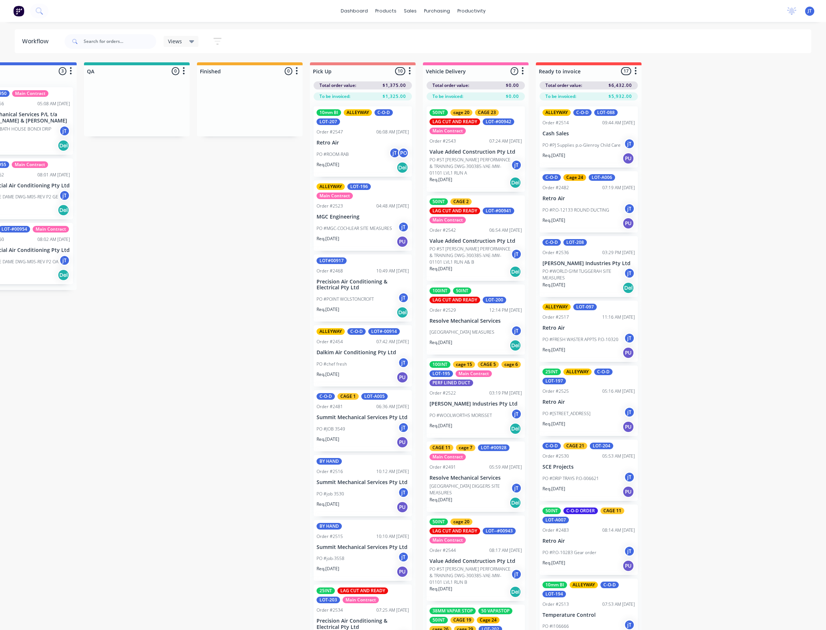
drag, startPoint x: 589, startPoint y: 257, endPoint x: 654, endPoint y: 243, distance: 66.4
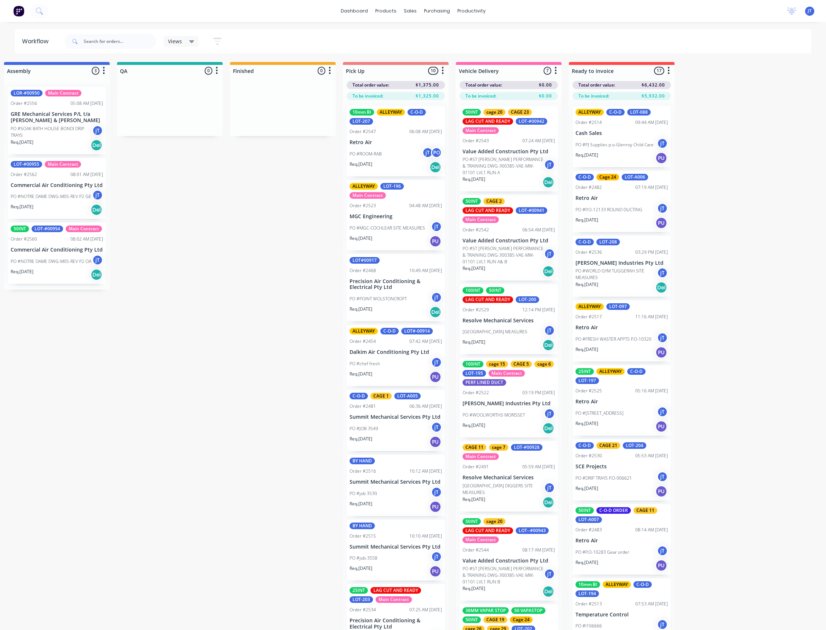
scroll to position [5, 165]
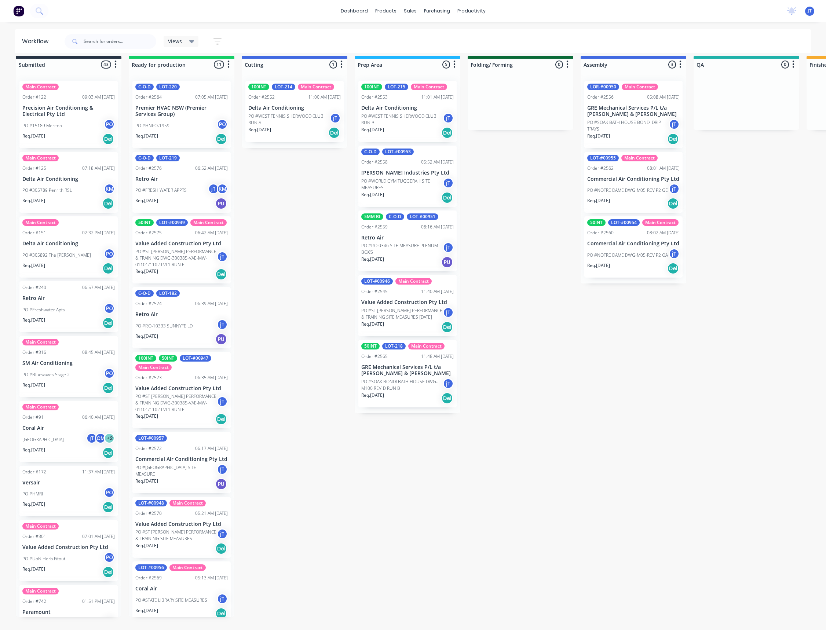
drag, startPoint x: 516, startPoint y: 272, endPoint x: 395, endPoint y: 273, distance: 121.1
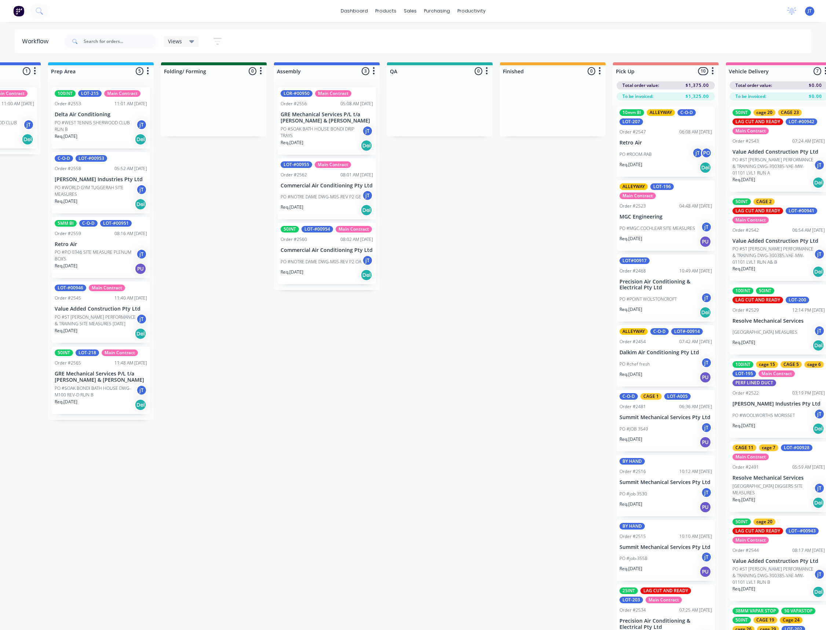
scroll to position [0, 610]
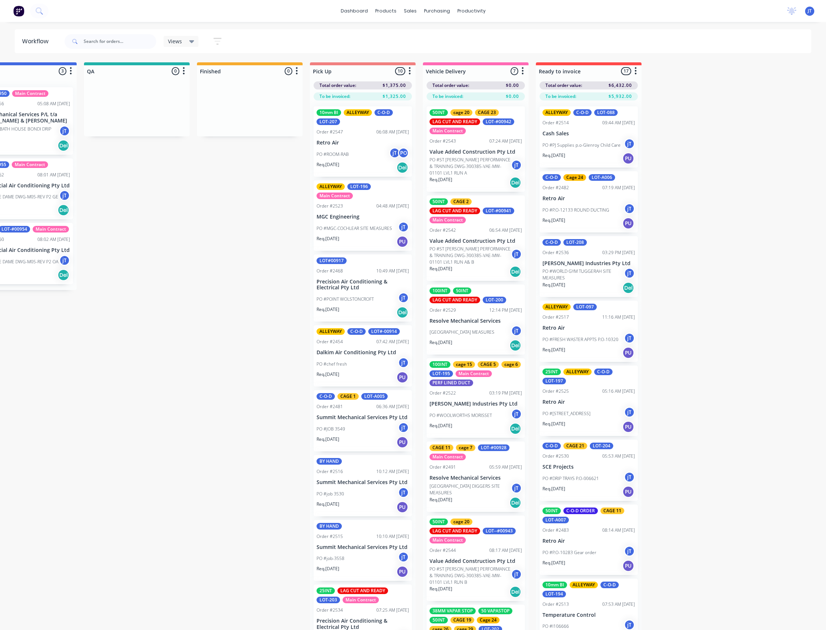
drag, startPoint x: 476, startPoint y: 274, endPoint x: 576, endPoint y: 250, distance: 103.1
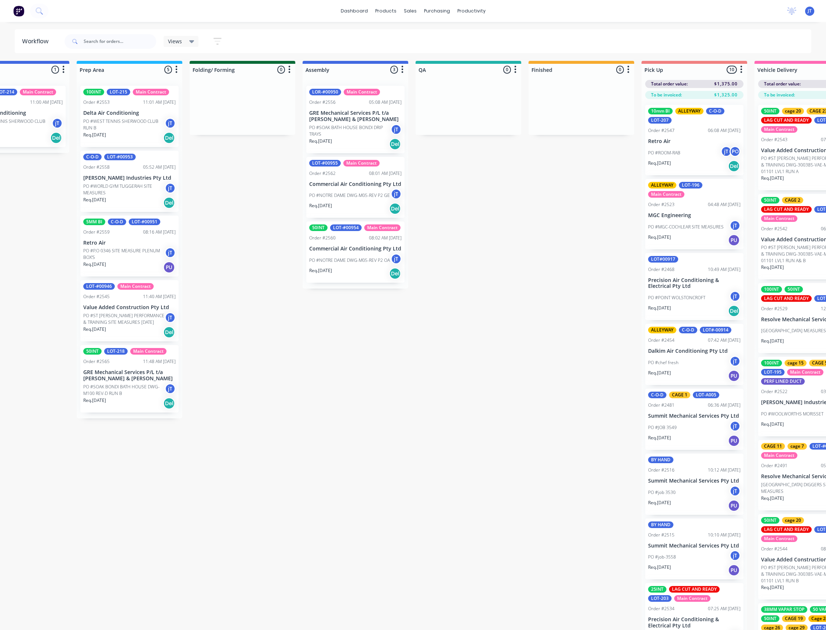
drag, startPoint x: 131, startPoint y: 238, endPoint x: 49, endPoint y: 223, distance: 83.9
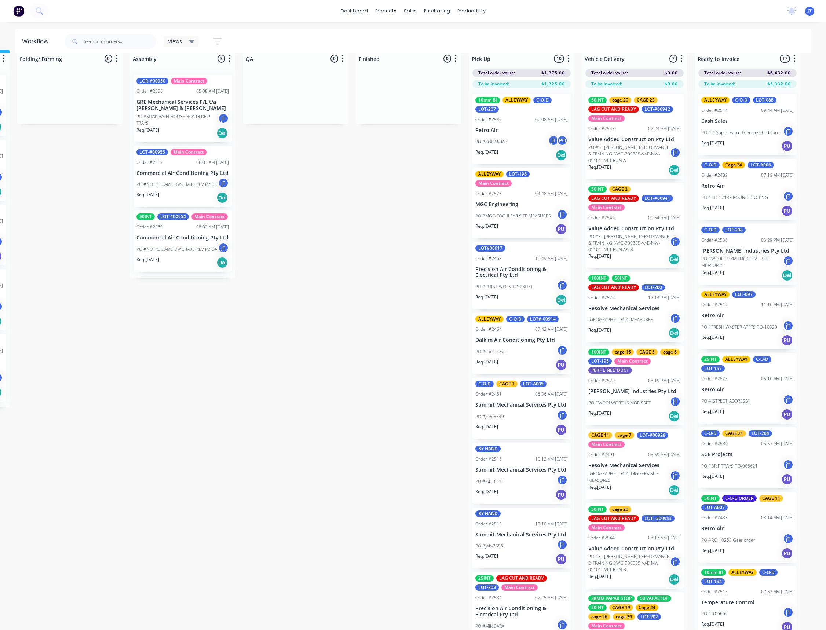
drag, startPoint x: 615, startPoint y: 257, endPoint x: 673, endPoint y: 250, distance: 58.0
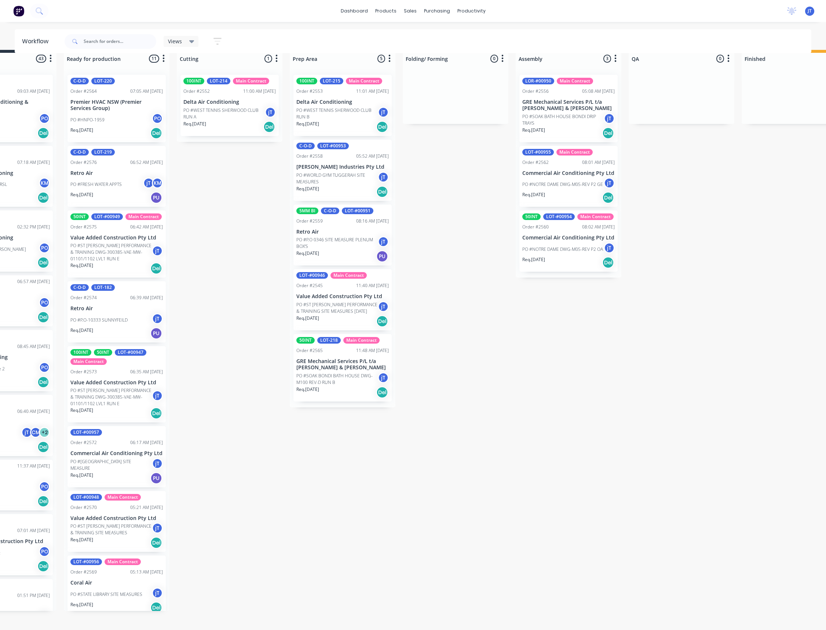
scroll to position [17, 0]
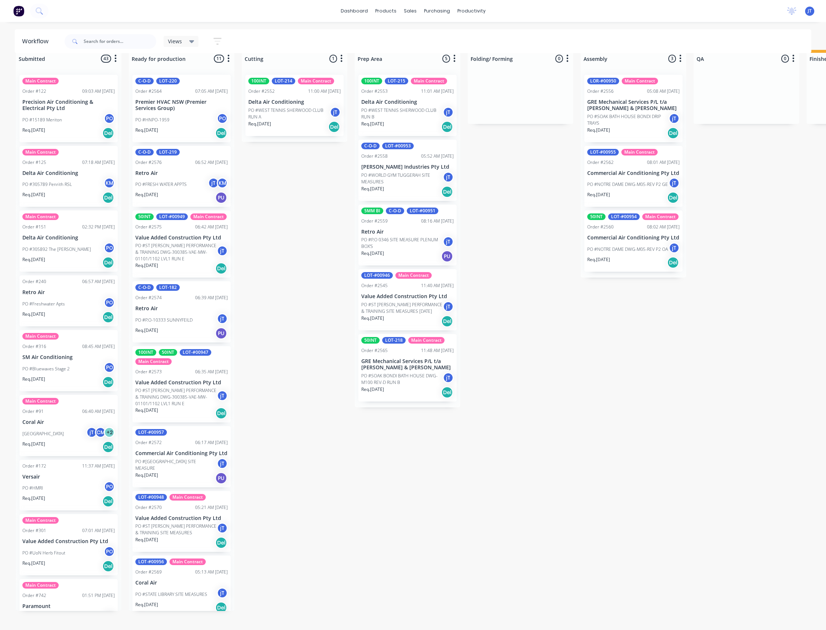
drag, startPoint x: 329, startPoint y: 263, endPoint x: 267, endPoint y: 265, distance: 62.1
